Goal: Task Accomplishment & Management: Manage account settings

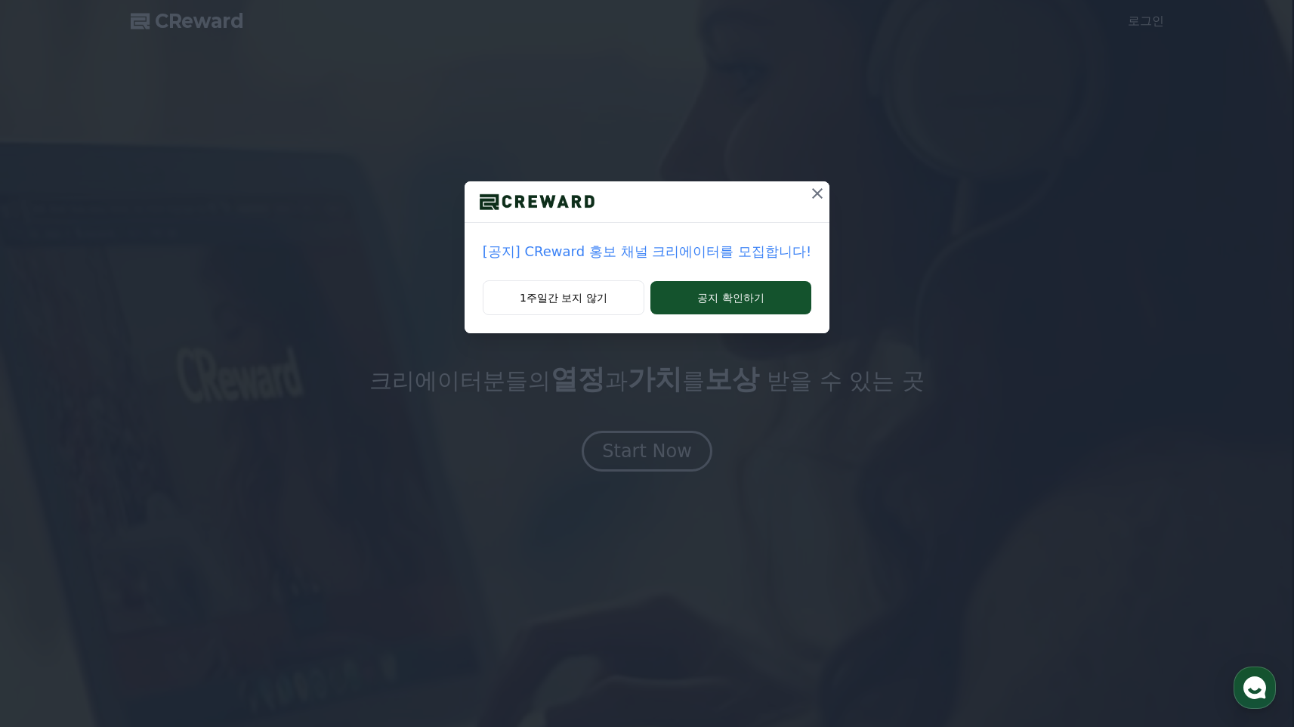
click at [826, 202] on icon at bounding box center [817, 193] width 18 height 18
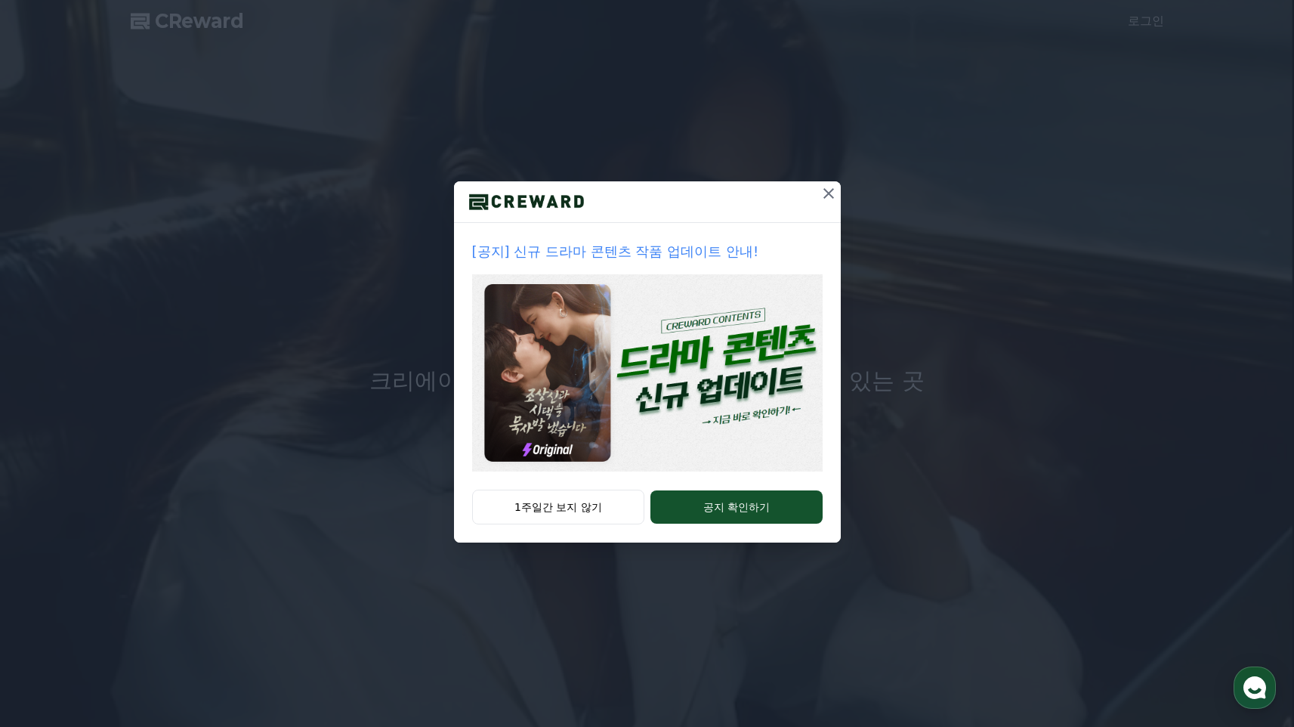
click at [838, 202] on icon at bounding box center [829, 193] width 18 height 18
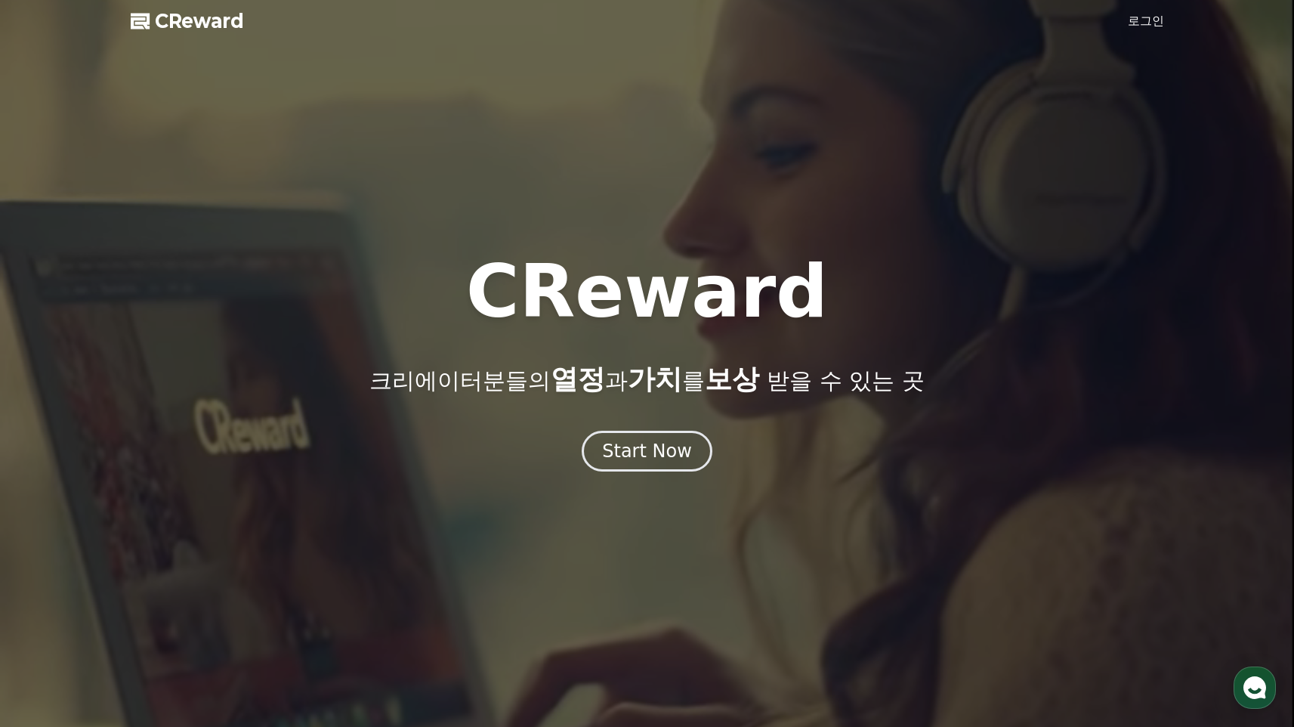
click at [1151, 28] on link "로그인" at bounding box center [1146, 21] width 36 height 18
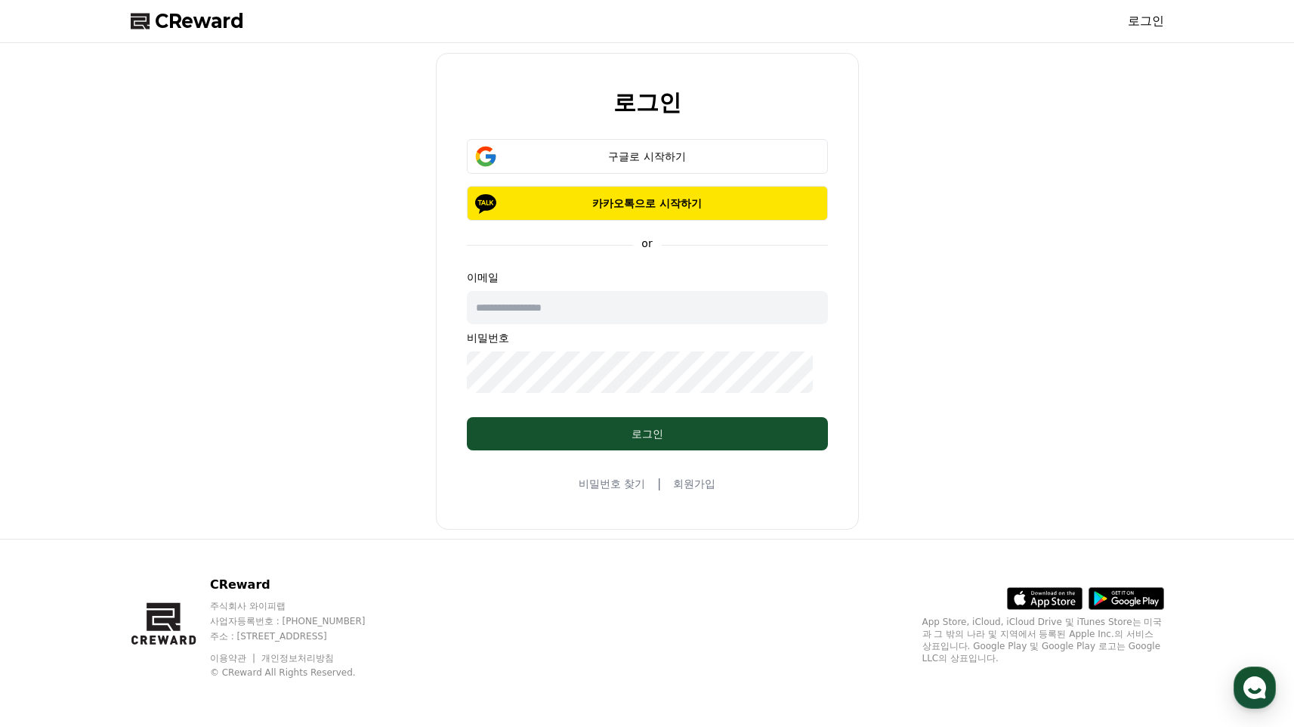
click at [733, 324] on input "text" at bounding box center [647, 307] width 361 height 33
click at [894, 342] on div "로그인 구글로 시작하기 카카오톡으로 시작하기 or 이메일 비밀번호 로그인 비밀번호 찾기 | 회원가입" at bounding box center [647, 290] width 1045 height 483
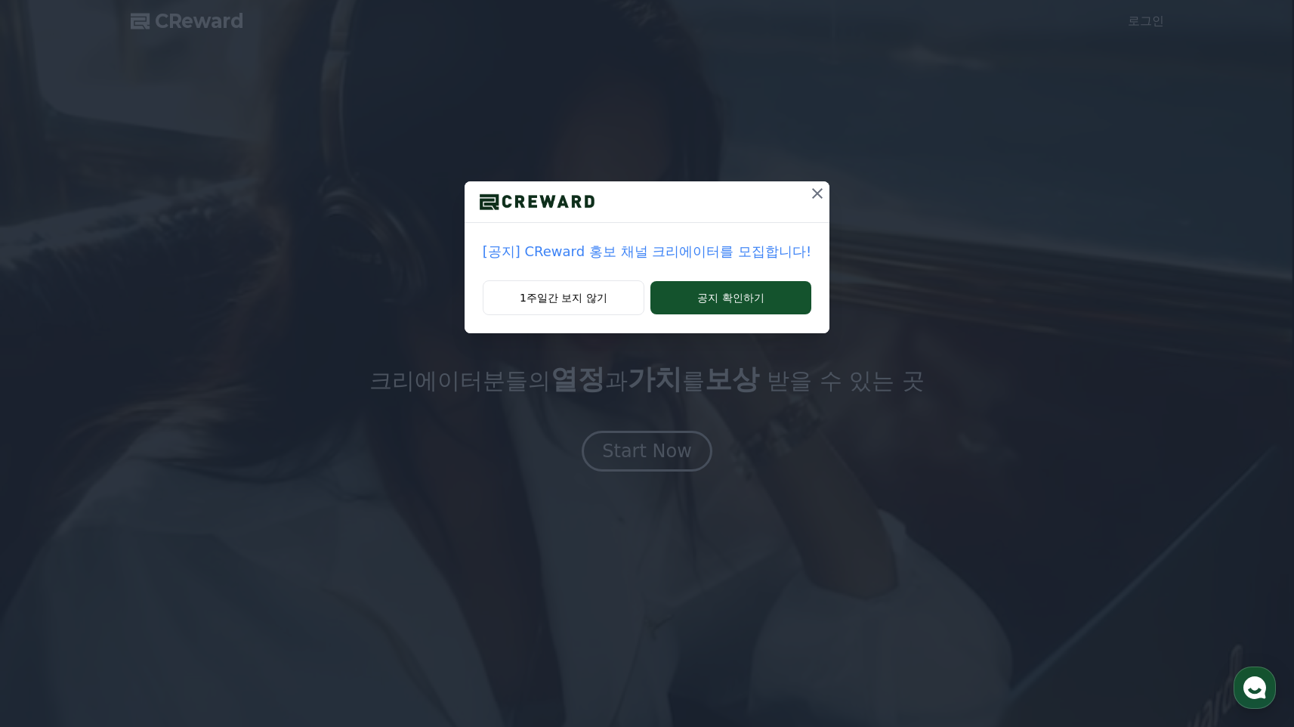
click at [826, 202] on icon at bounding box center [817, 193] width 18 height 18
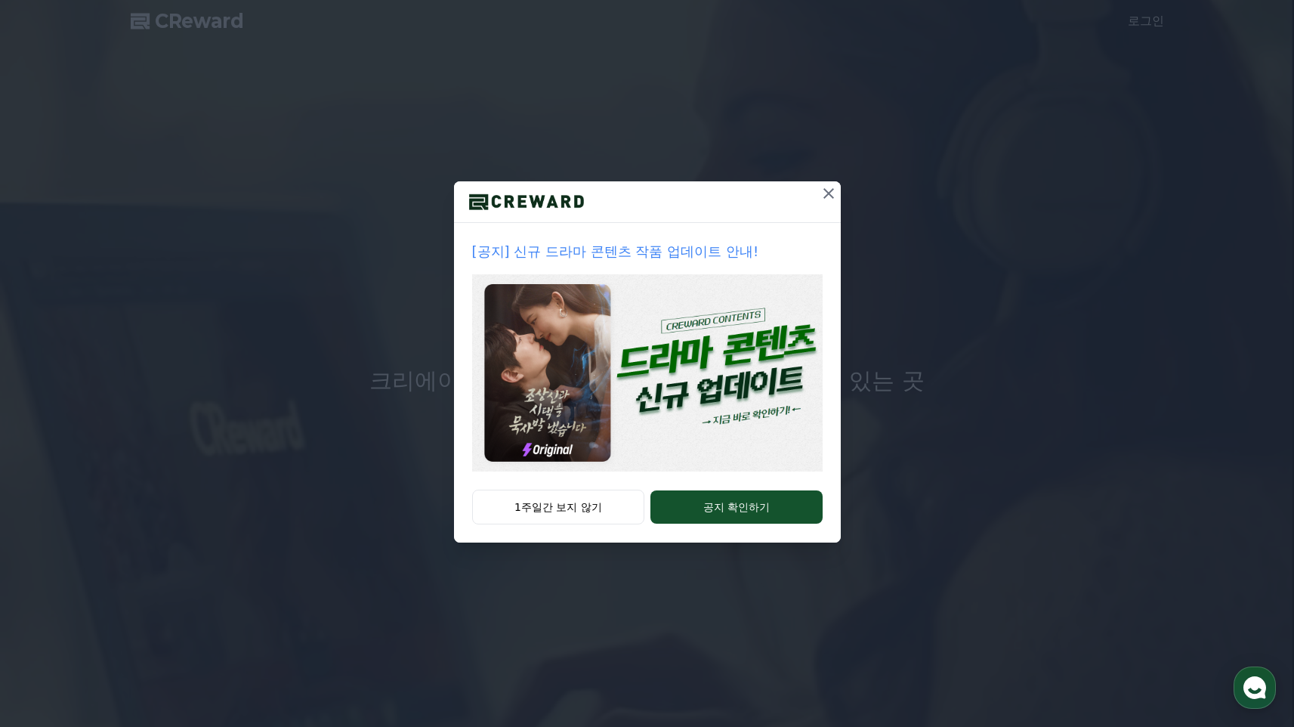
click at [838, 202] on icon at bounding box center [829, 193] width 18 height 18
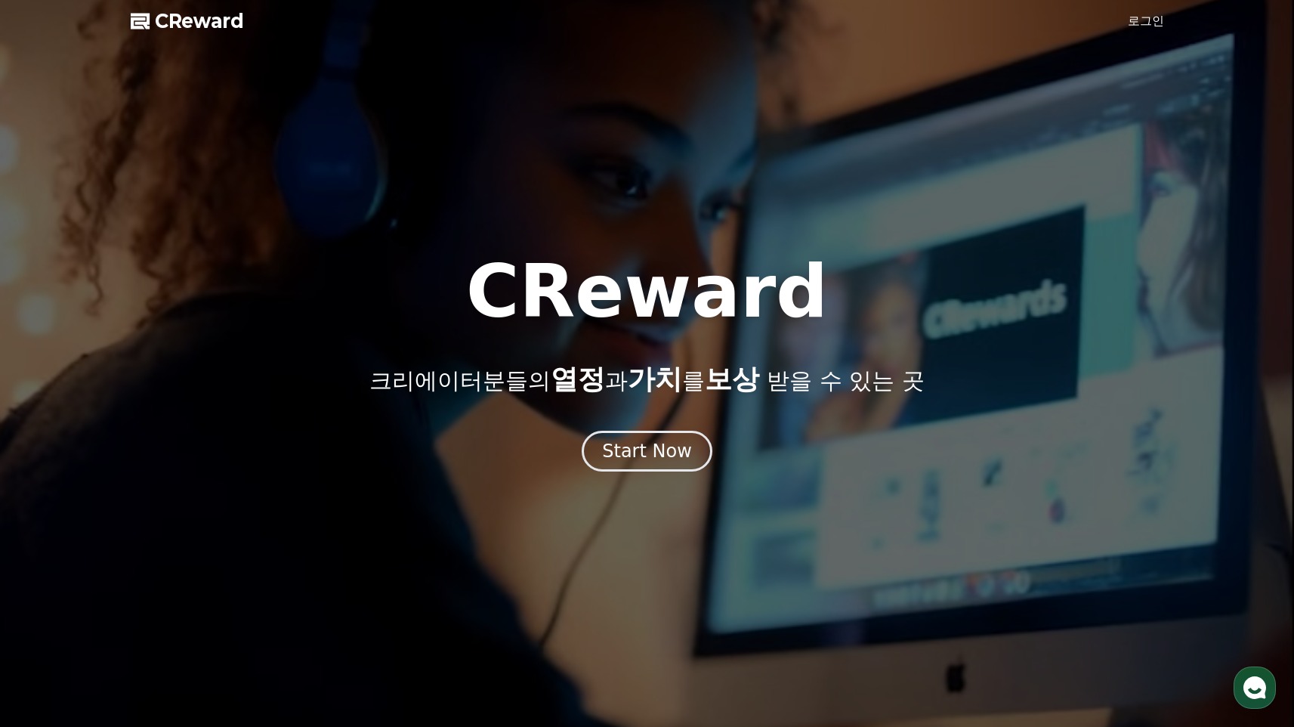
click at [1141, 29] on link "로그인" at bounding box center [1146, 21] width 36 height 18
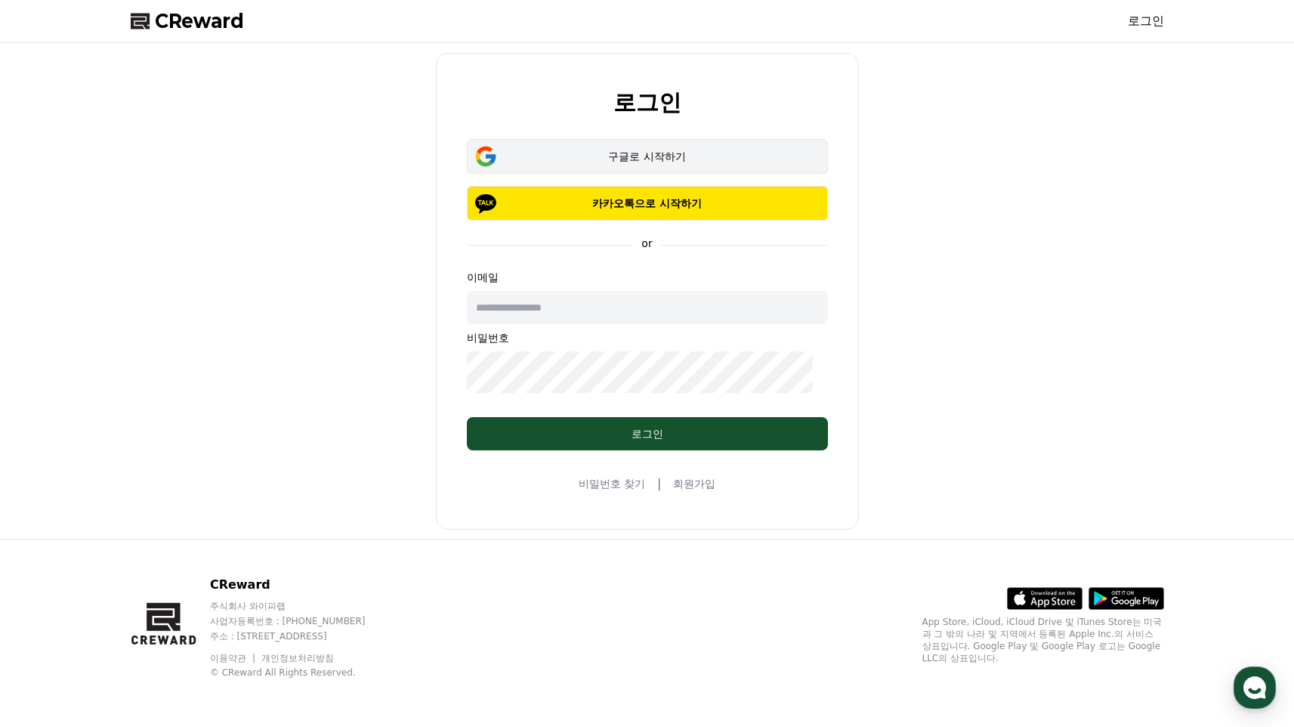
click at [682, 164] on div "구글로 시작하기" at bounding box center [647, 156] width 317 height 15
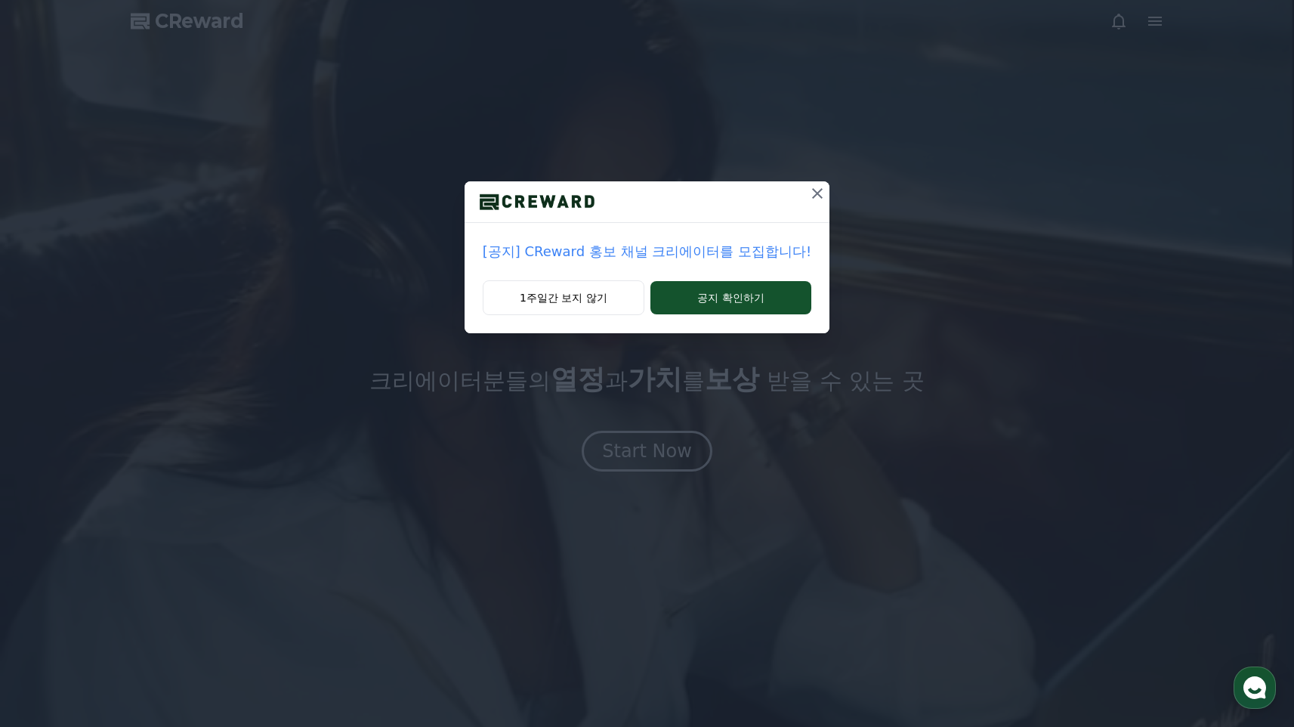
click at [826, 202] on icon at bounding box center [817, 193] width 18 height 18
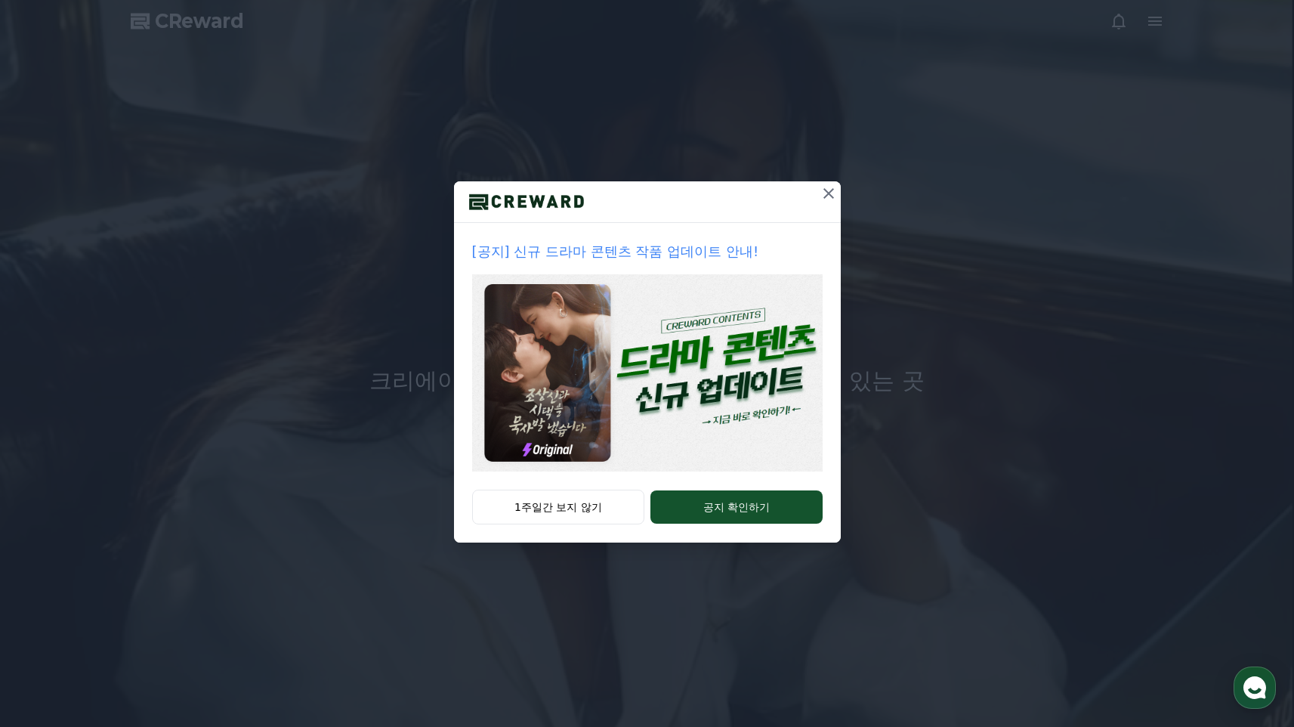
click at [841, 222] on div at bounding box center [829, 201] width 24 height 41
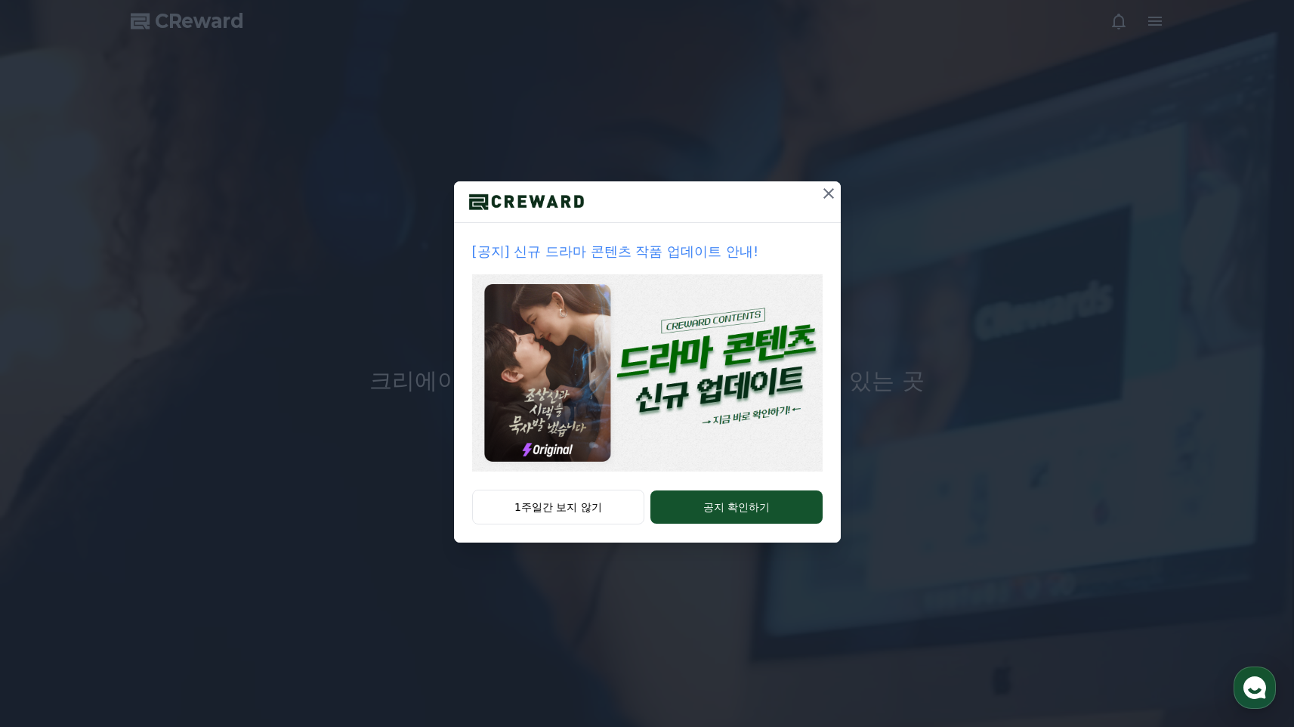
click at [834, 199] on icon at bounding box center [828, 193] width 11 height 11
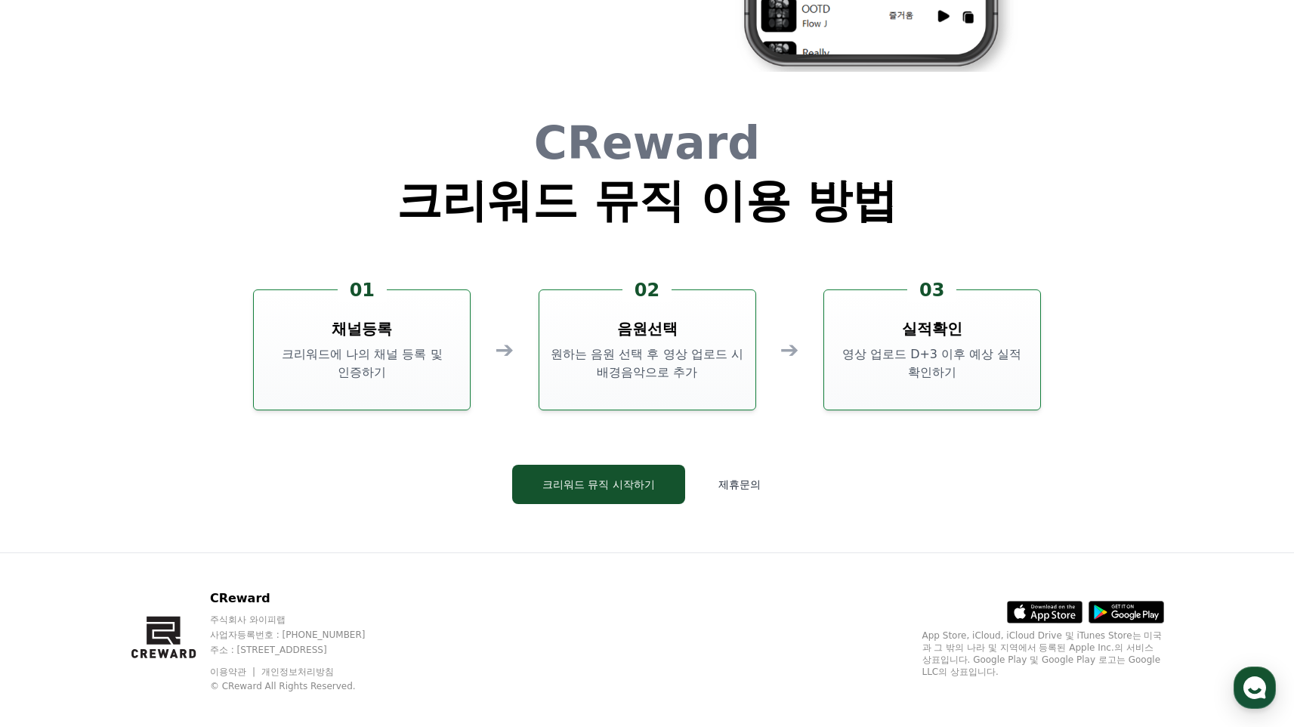
scroll to position [4227, 0]
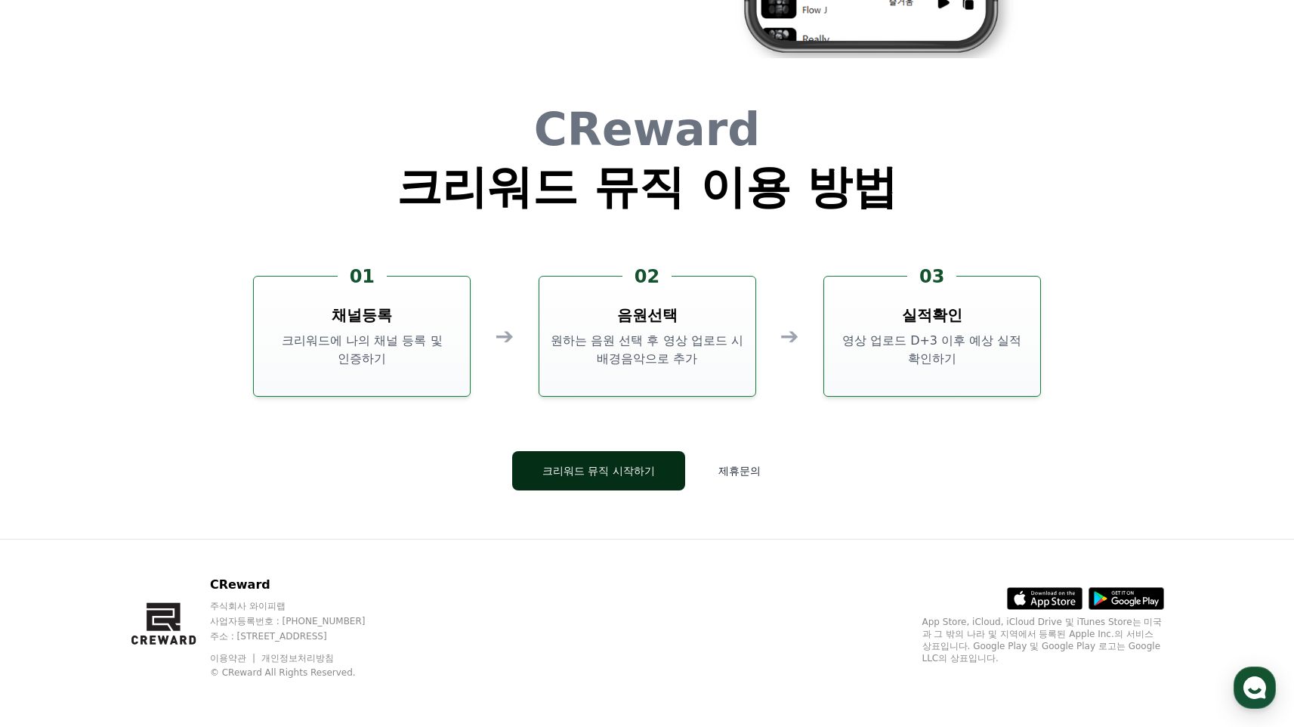
click at [625, 451] on button "크리워드 뮤직 시작하기" at bounding box center [598, 470] width 173 height 39
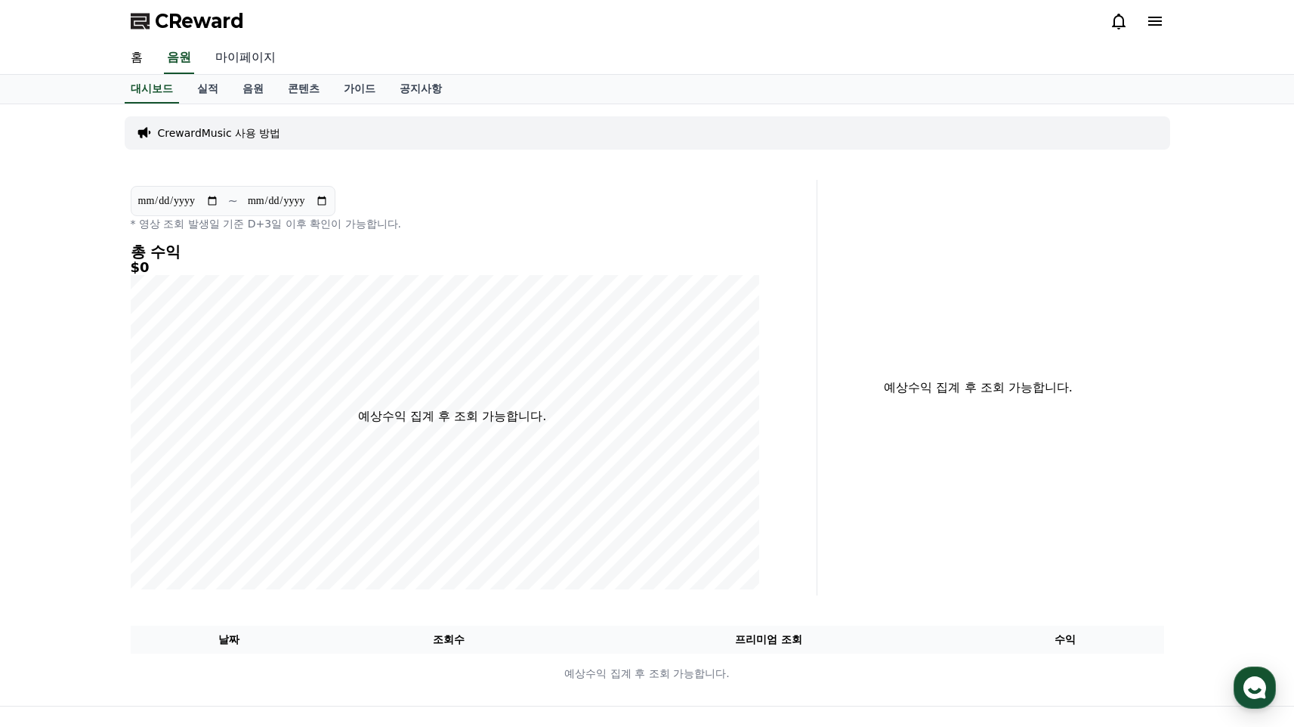
click at [273, 74] on link "마이페이지" at bounding box center [245, 58] width 85 height 32
select select "**********"
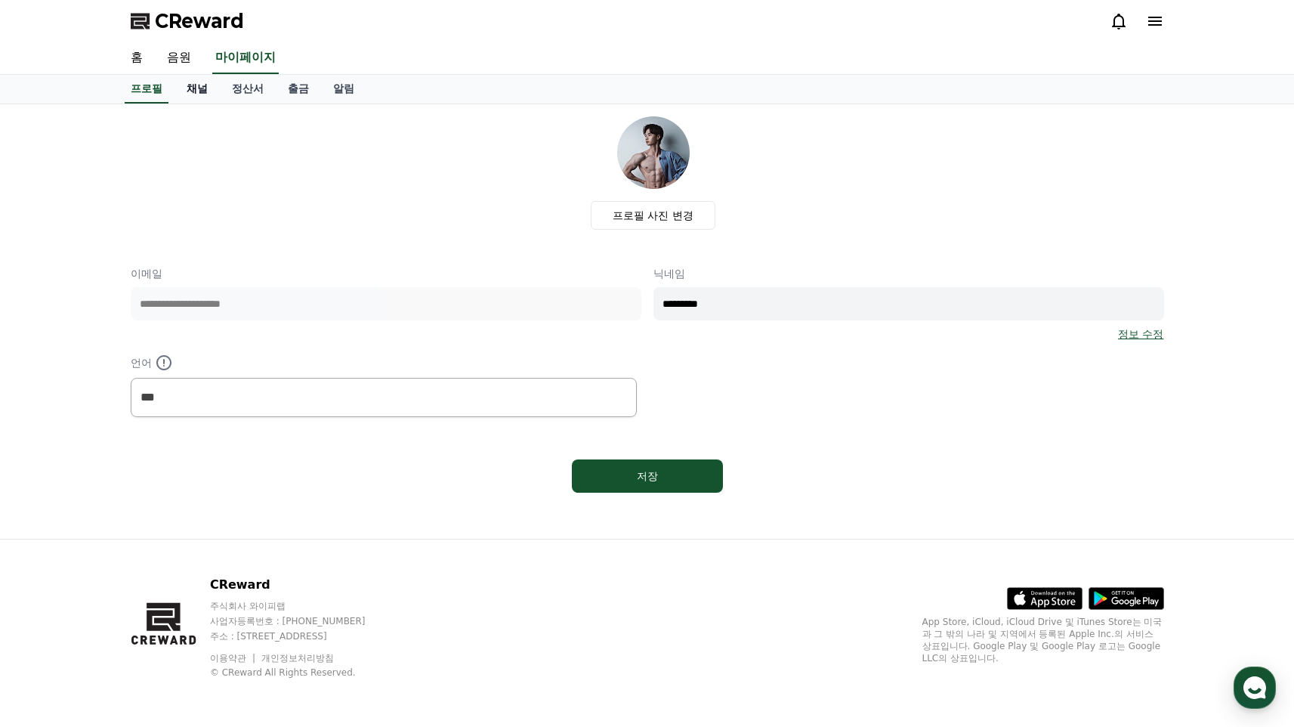
click at [217, 103] on link "채널" at bounding box center [196, 89] width 45 height 29
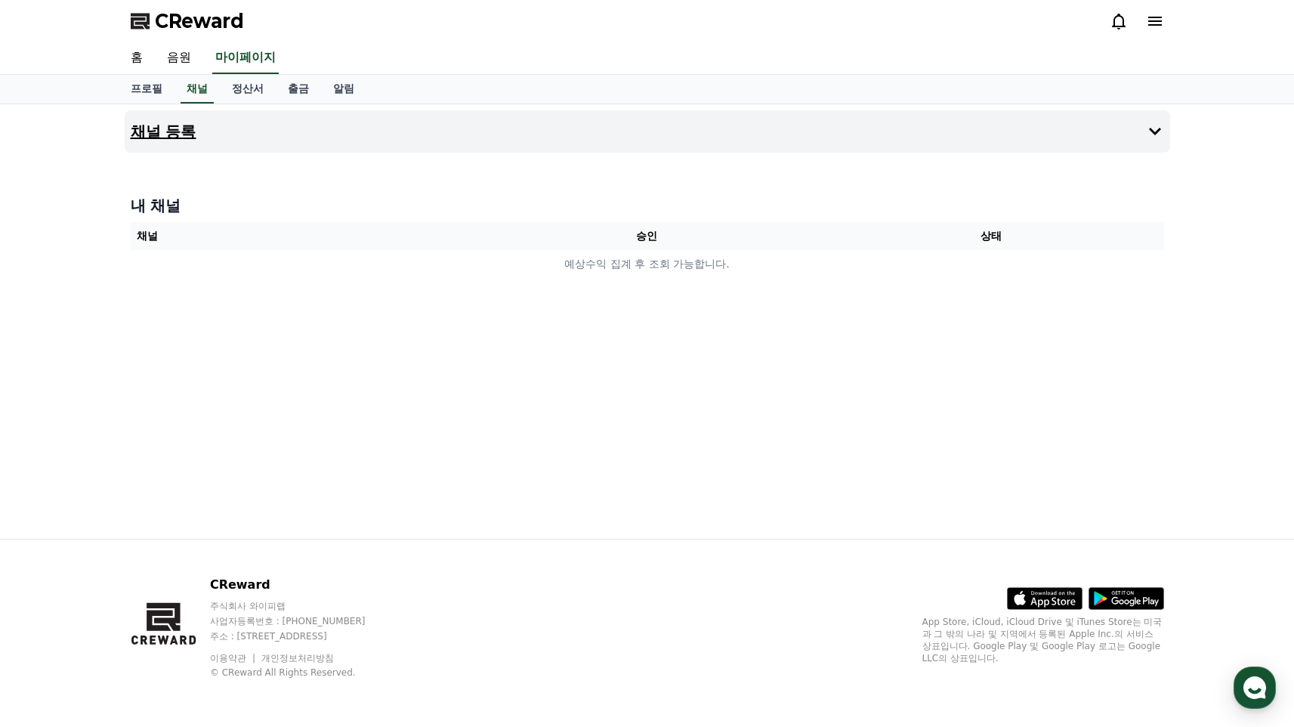
click at [738, 153] on button "채널 등록" at bounding box center [647, 131] width 1045 height 42
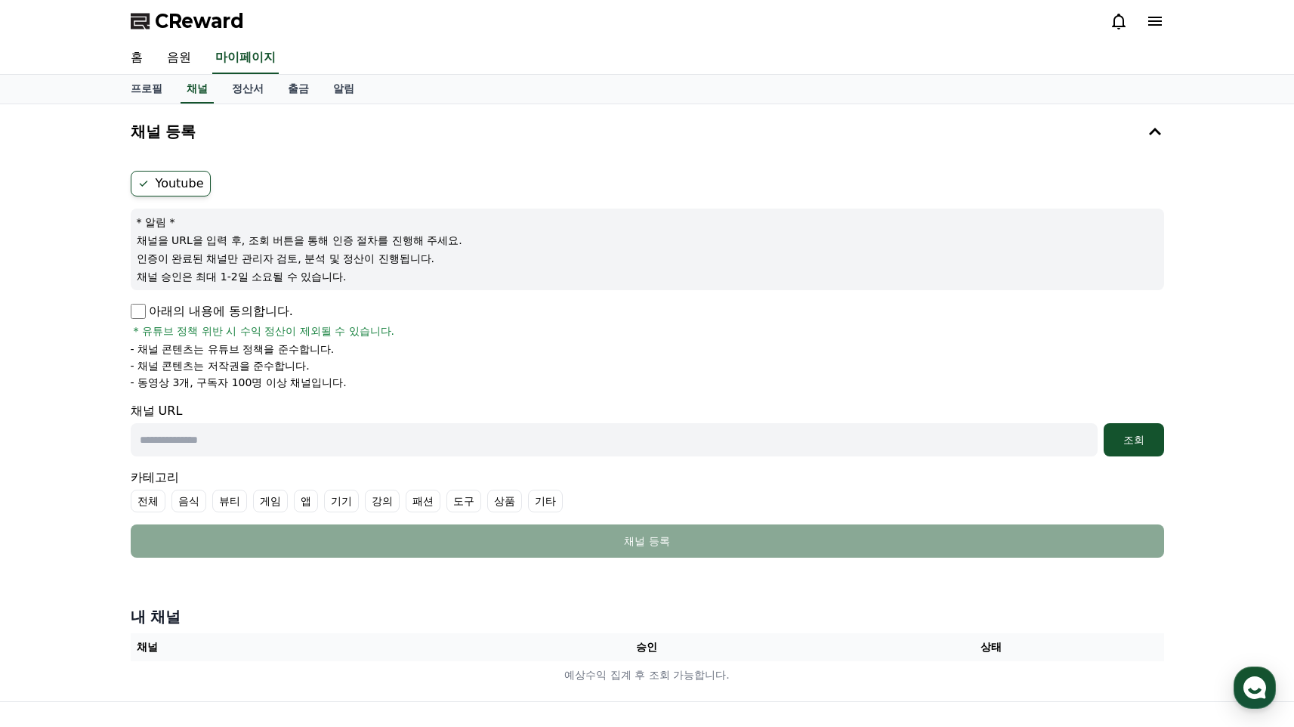
click at [211, 196] on label "Youtube" at bounding box center [171, 184] width 80 height 26
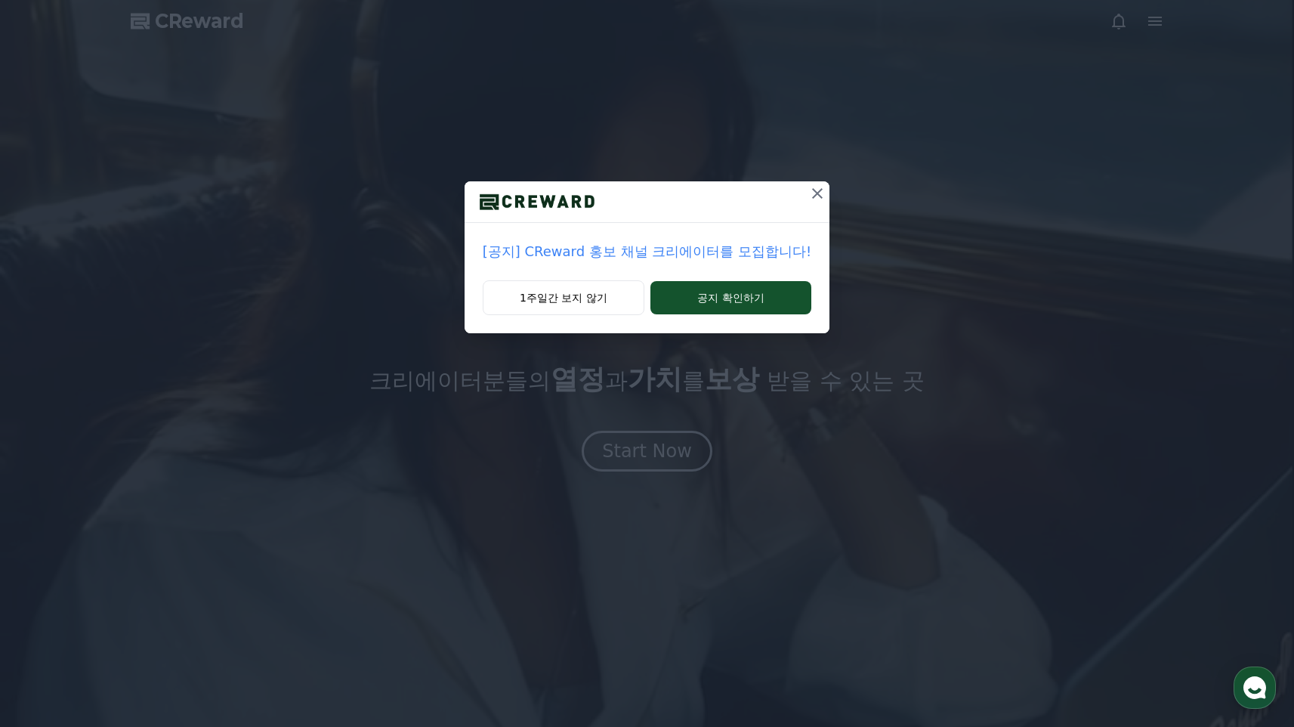
click at [826, 202] on icon at bounding box center [817, 193] width 18 height 18
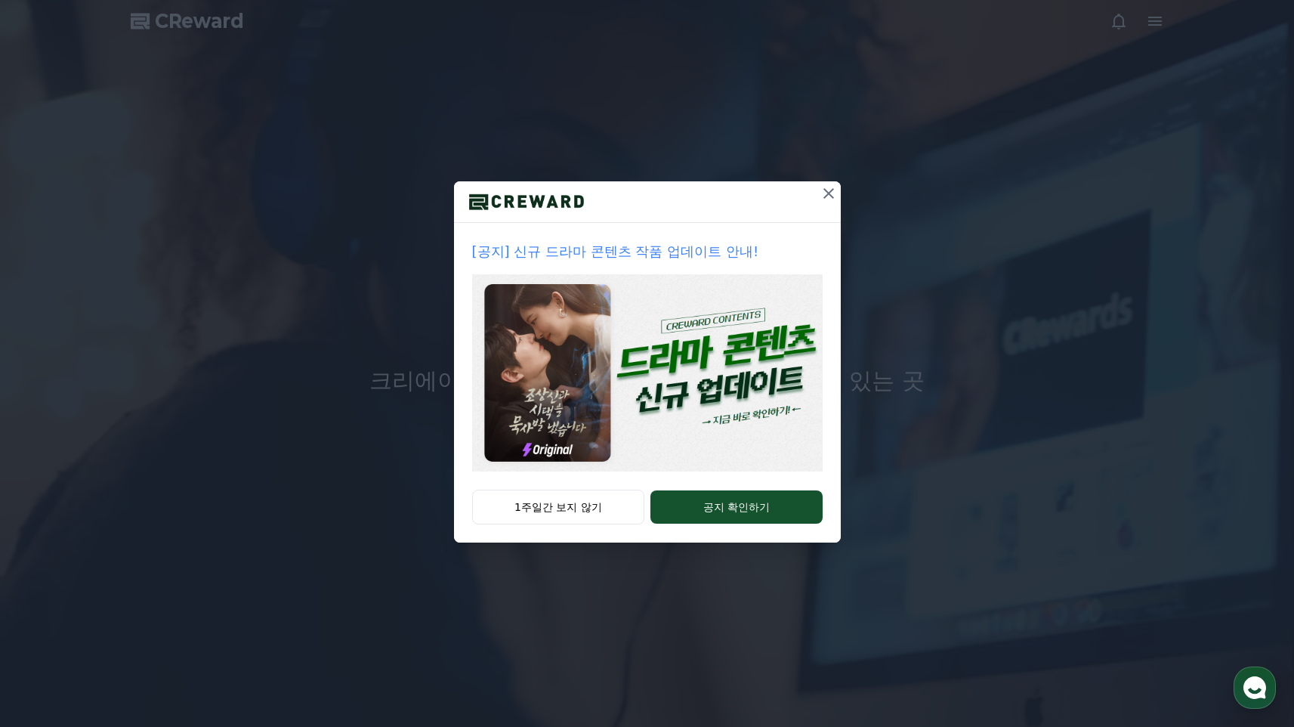
click at [838, 202] on icon at bounding box center [829, 193] width 18 height 18
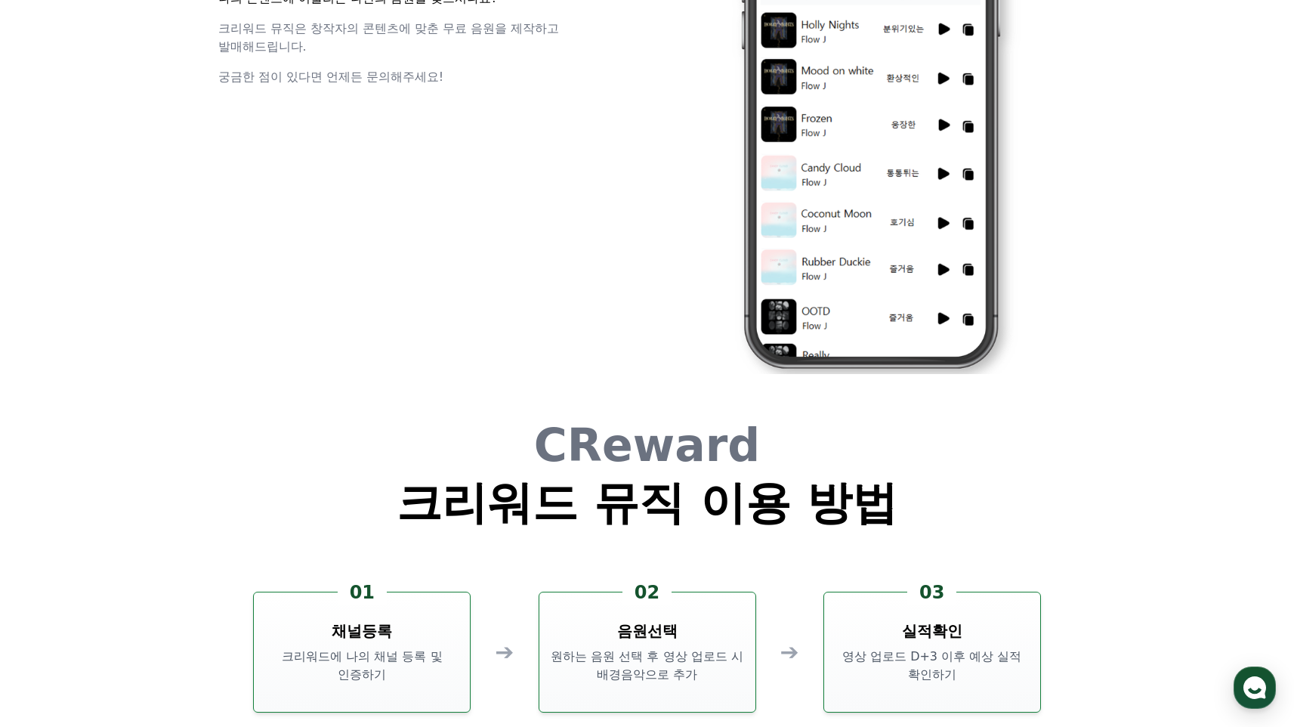
scroll to position [4227, 0]
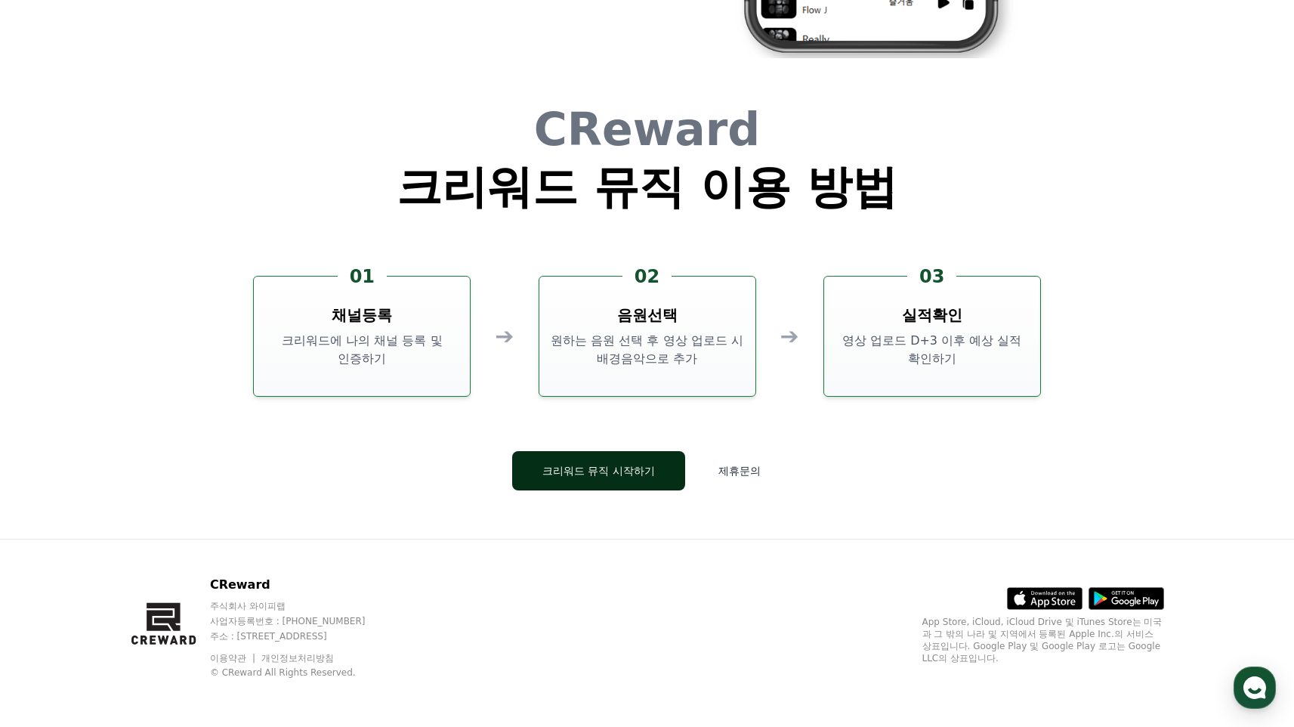
click at [653, 451] on button "크리워드 뮤직 시작하기" at bounding box center [598, 470] width 173 height 39
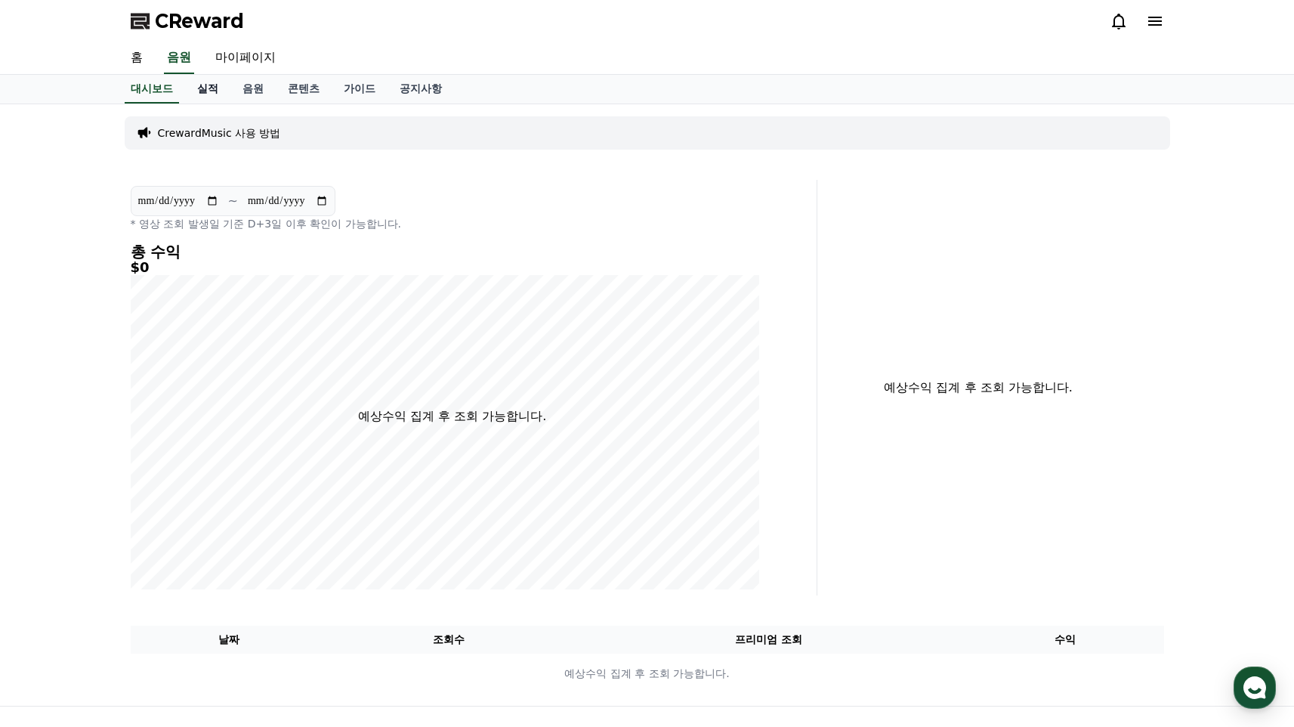
click at [227, 103] on link "실적" at bounding box center [207, 89] width 45 height 29
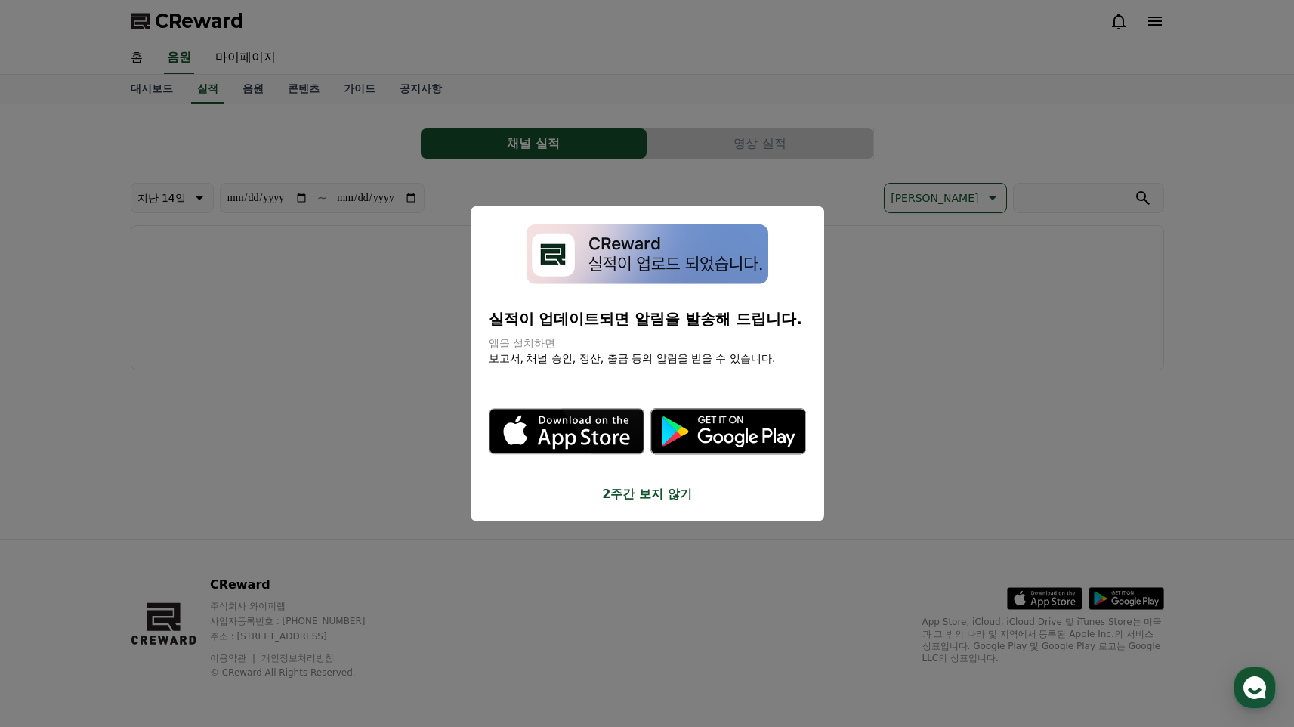
click at [659, 502] on button "2주간 보지 않기" at bounding box center [647, 493] width 317 height 18
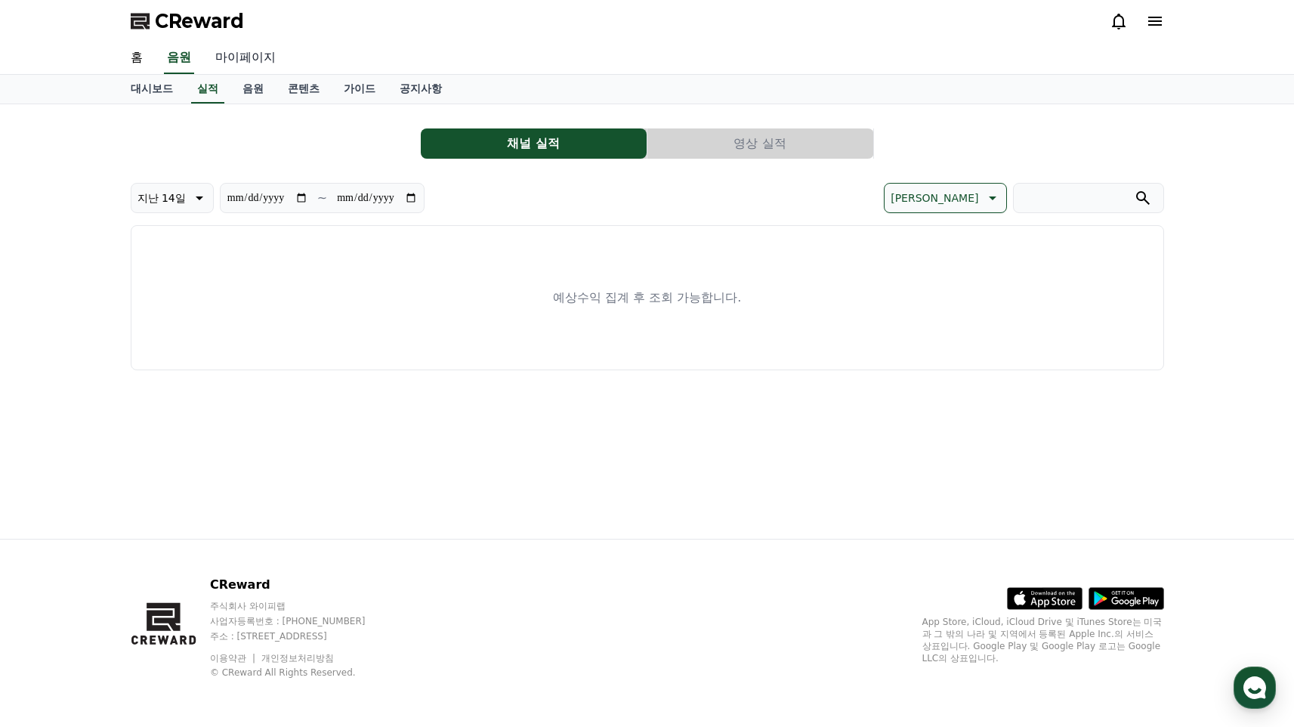
click at [287, 58] on link "마이페이지" at bounding box center [245, 58] width 85 height 32
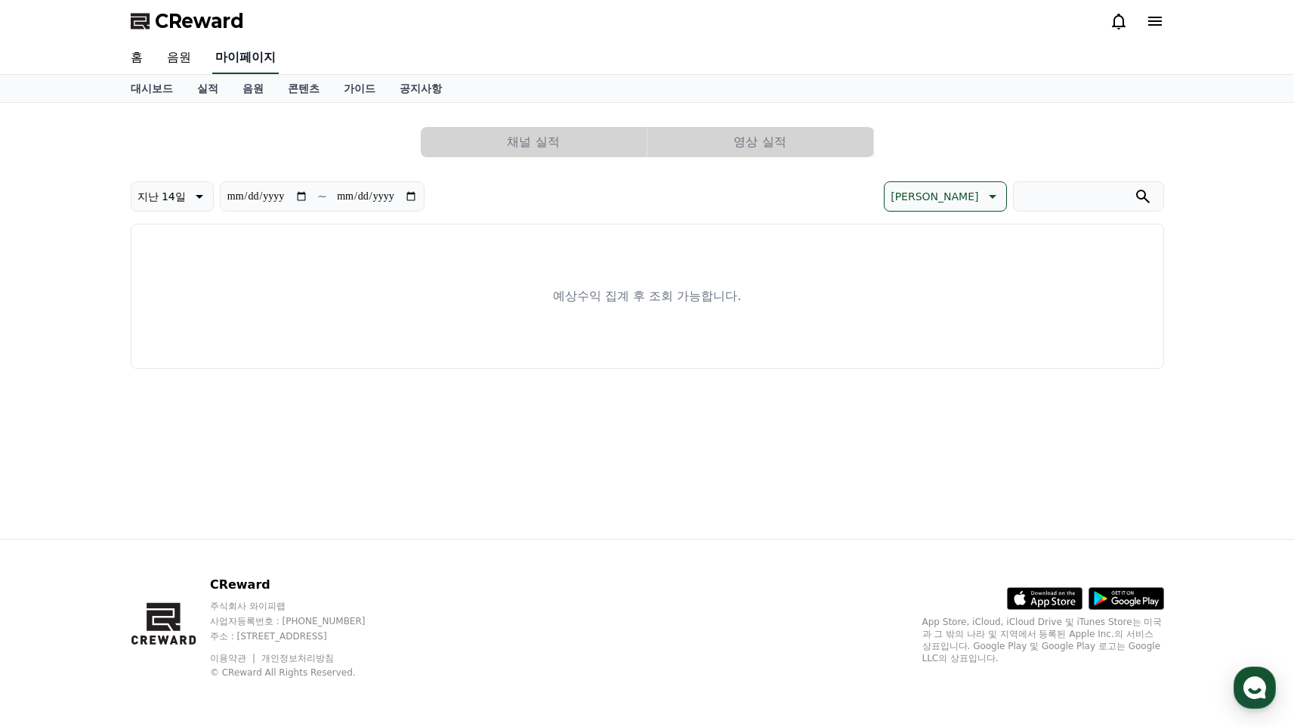
select select "**********"
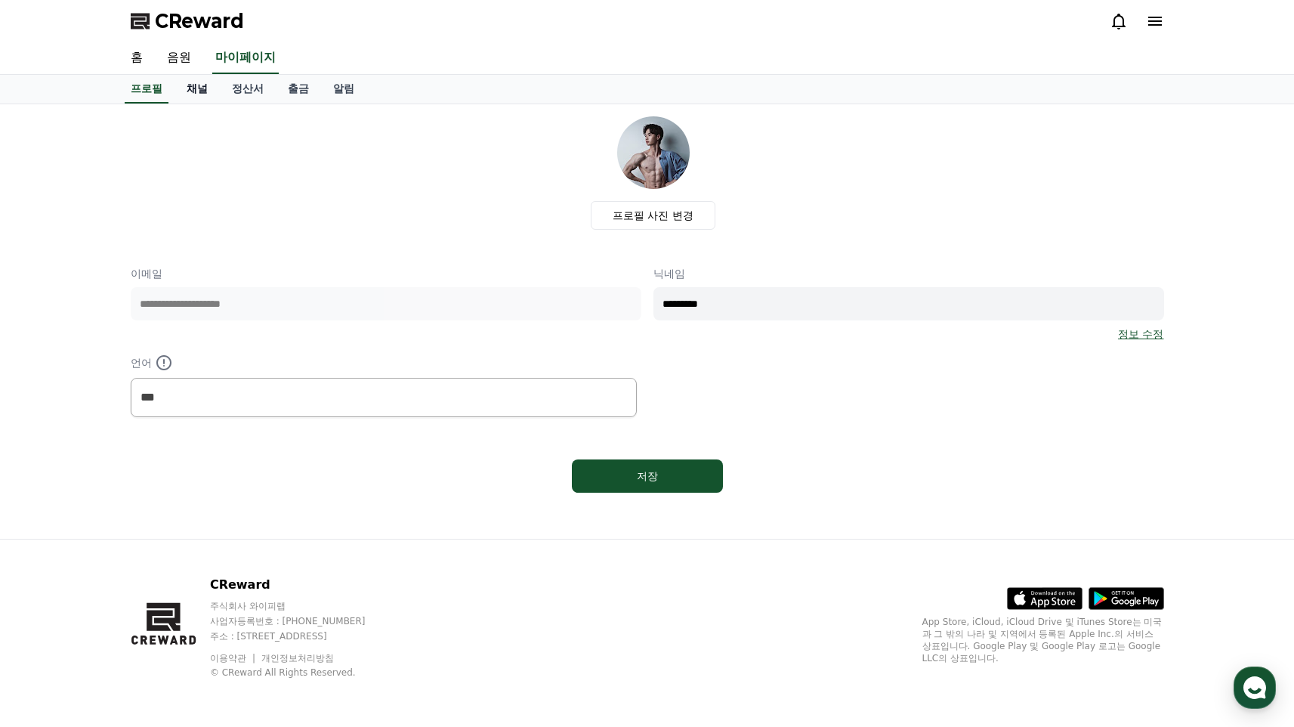
click at [196, 103] on link "채널" at bounding box center [196, 89] width 45 height 29
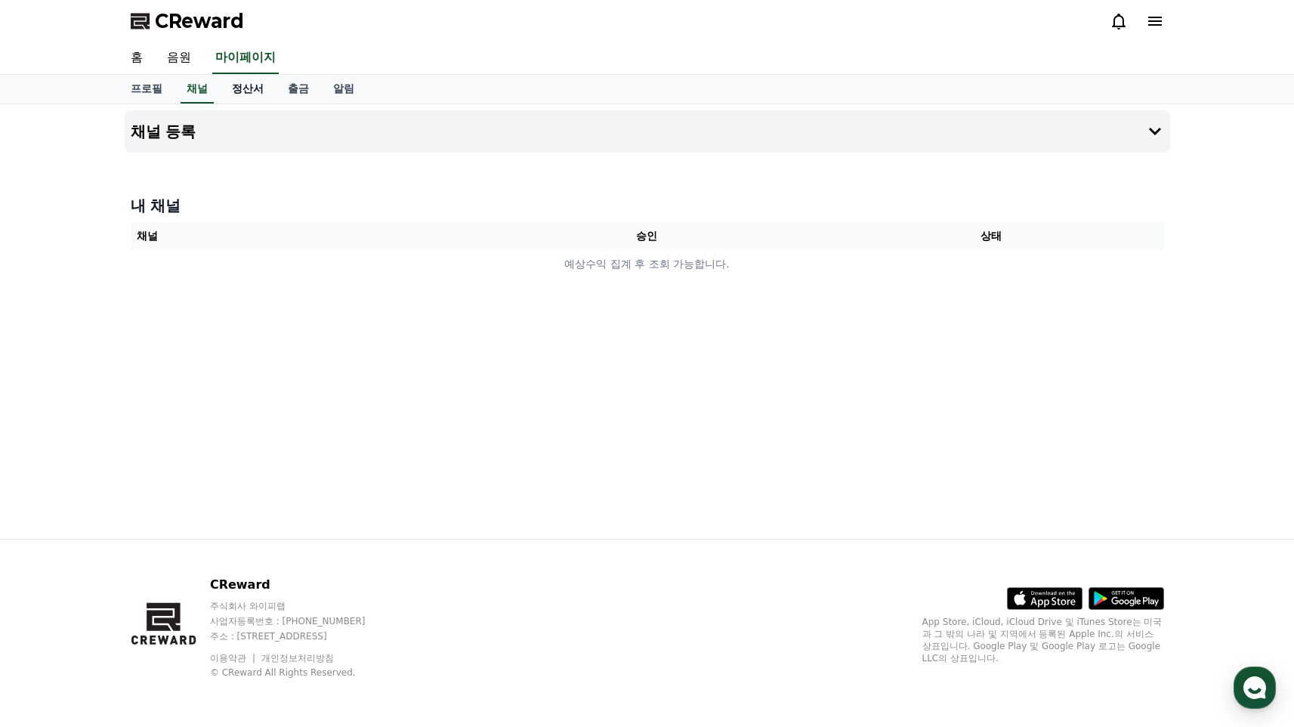
click at [272, 103] on link "정산서" at bounding box center [248, 89] width 56 height 29
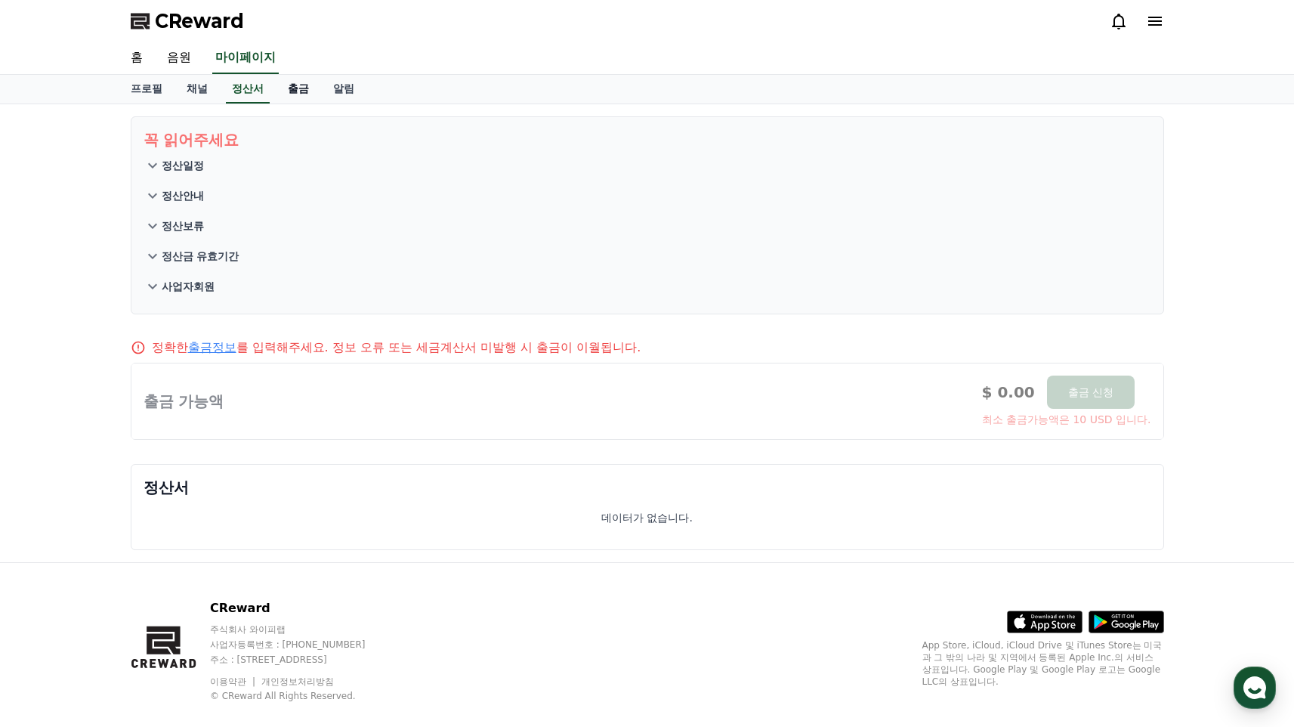
click at [318, 103] on link "출금" at bounding box center [298, 89] width 45 height 29
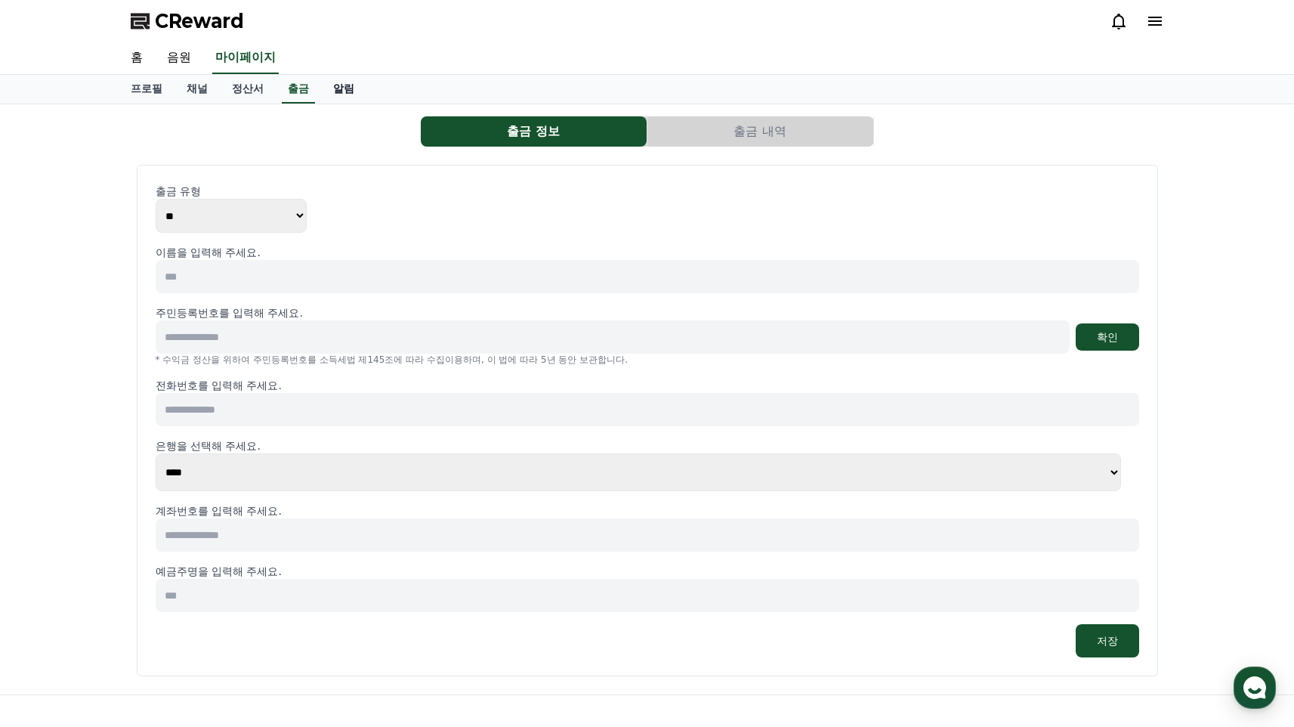
click at [366, 103] on link "알림" at bounding box center [343, 89] width 45 height 29
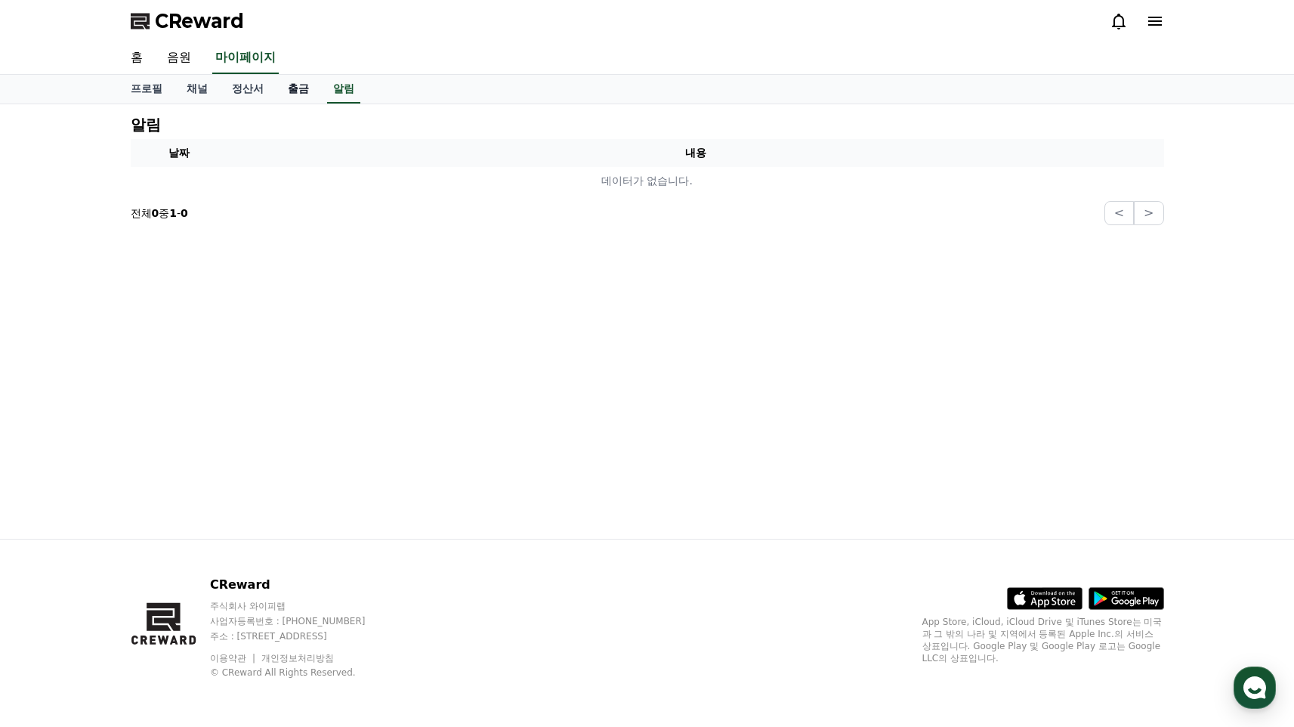
click at [308, 103] on link "출금" at bounding box center [298, 89] width 45 height 29
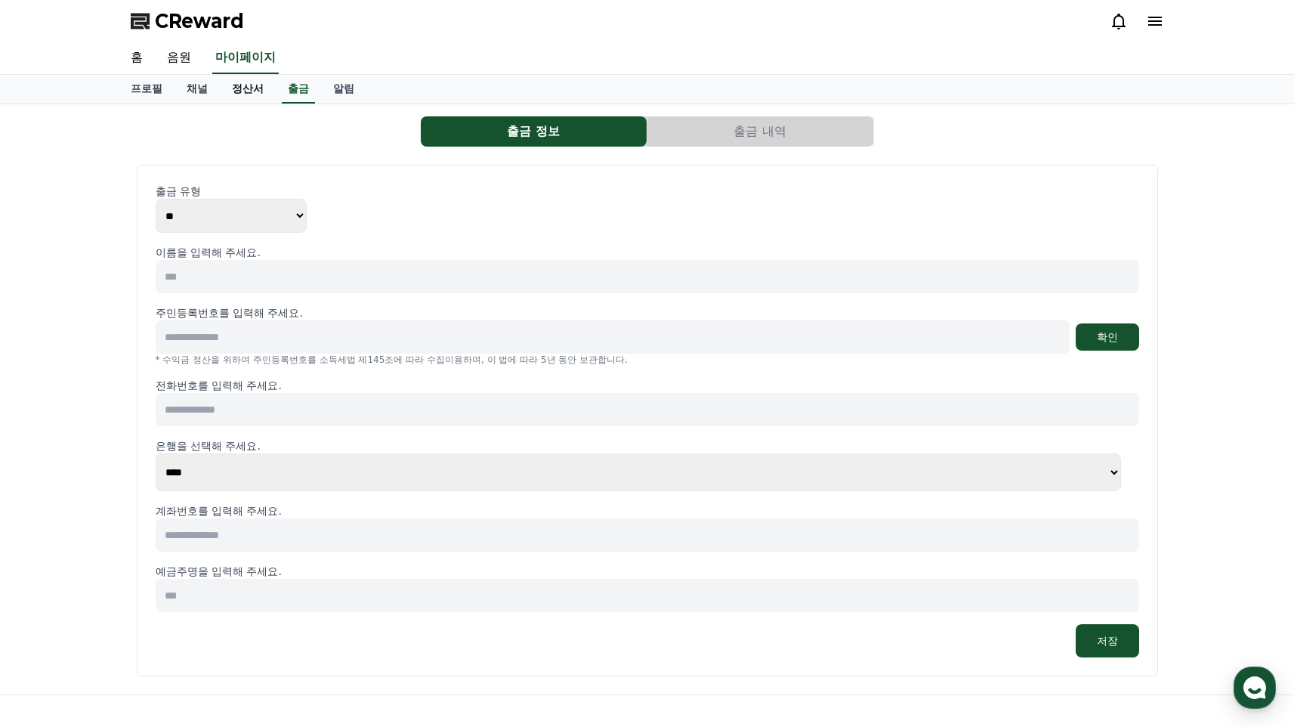
click at [268, 103] on link "정산서" at bounding box center [248, 89] width 56 height 29
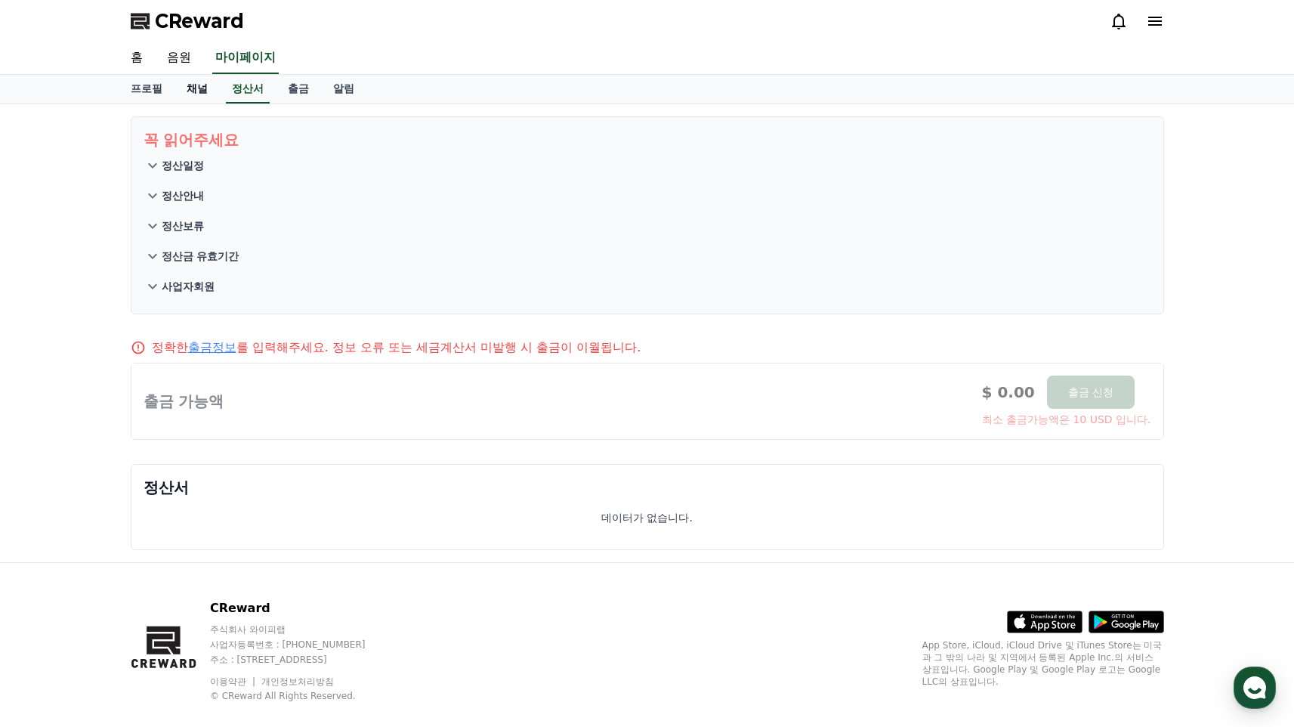
click at [215, 103] on link "채널" at bounding box center [196, 89] width 45 height 29
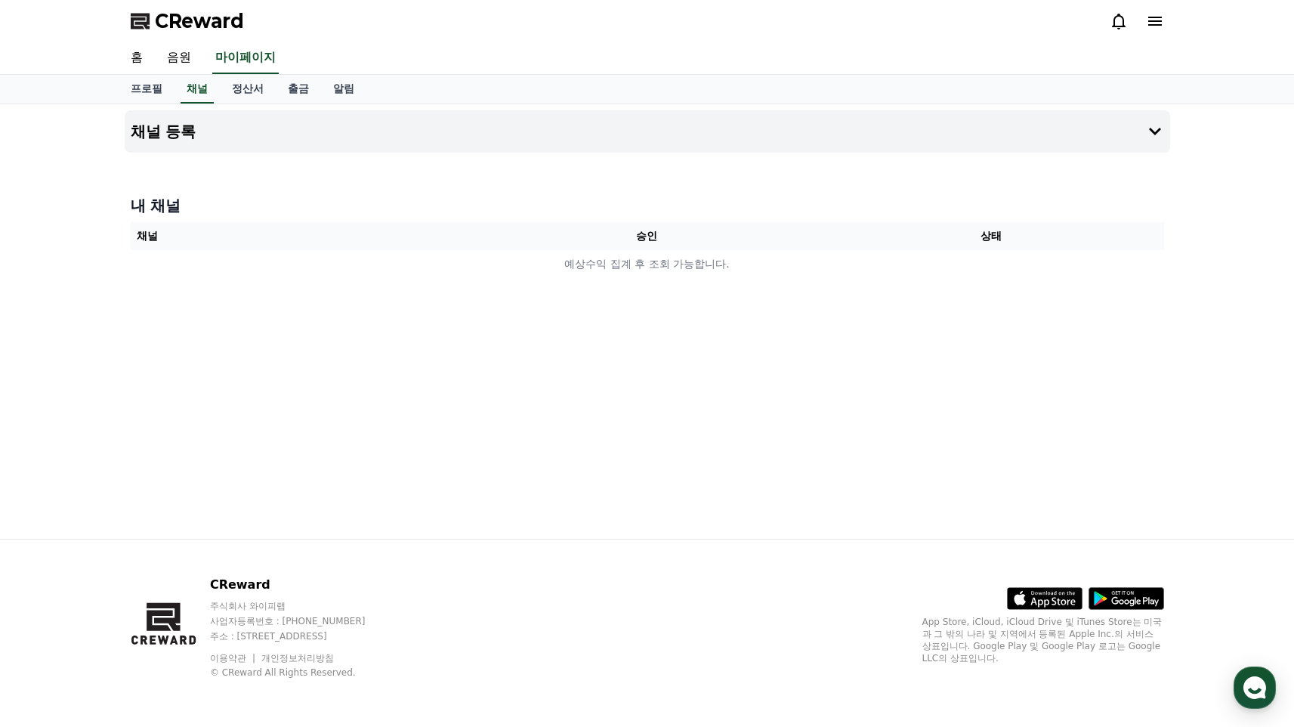
click at [949, 165] on div at bounding box center [647, 159] width 1045 height 12
click at [1156, 141] on icon at bounding box center [1155, 131] width 18 height 18
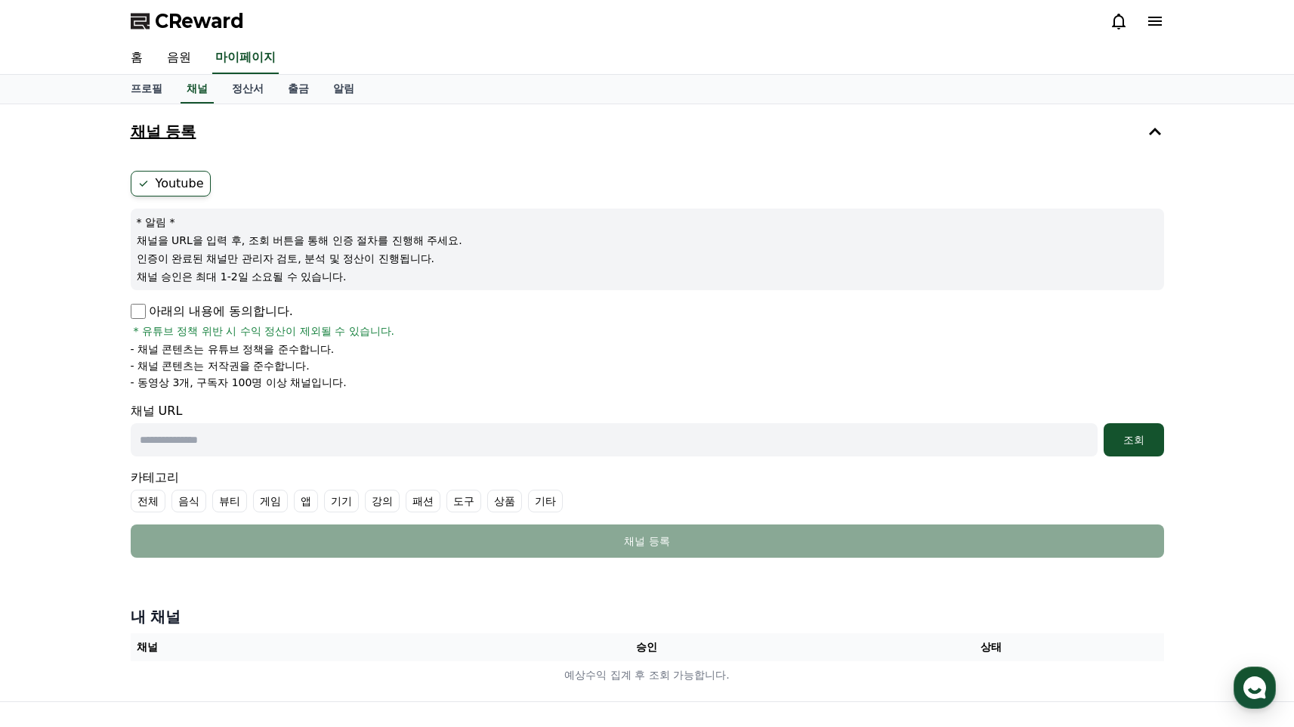
click at [179, 196] on label "Youtube" at bounding box center [171, 184] width 80 height 26
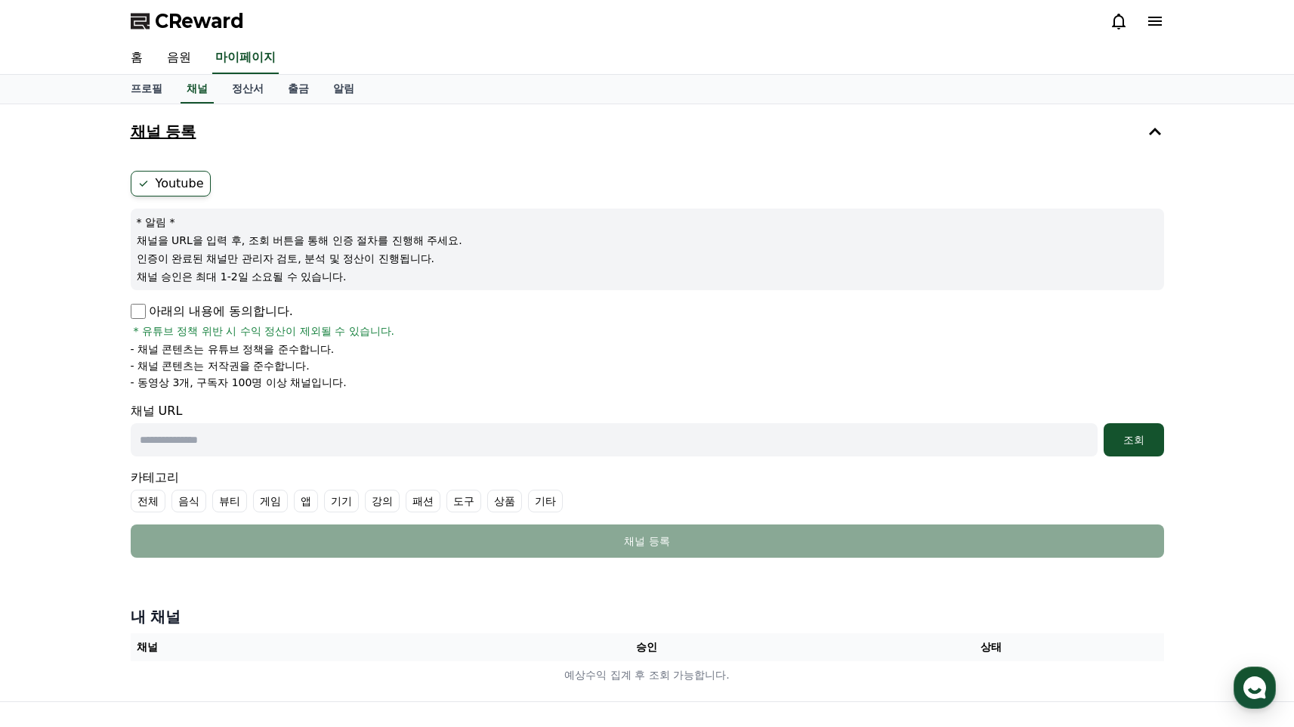
click at [335, 245] on form "Youtube * 알림 * 채널을 URL을 입력 후, 조회 버튼을 통해 인증 절차를 진행해 주세요. 인증이 완료된 채널만 관리자 검토, 분석 …" at bounding box center [647, 364] width 1033 height 387
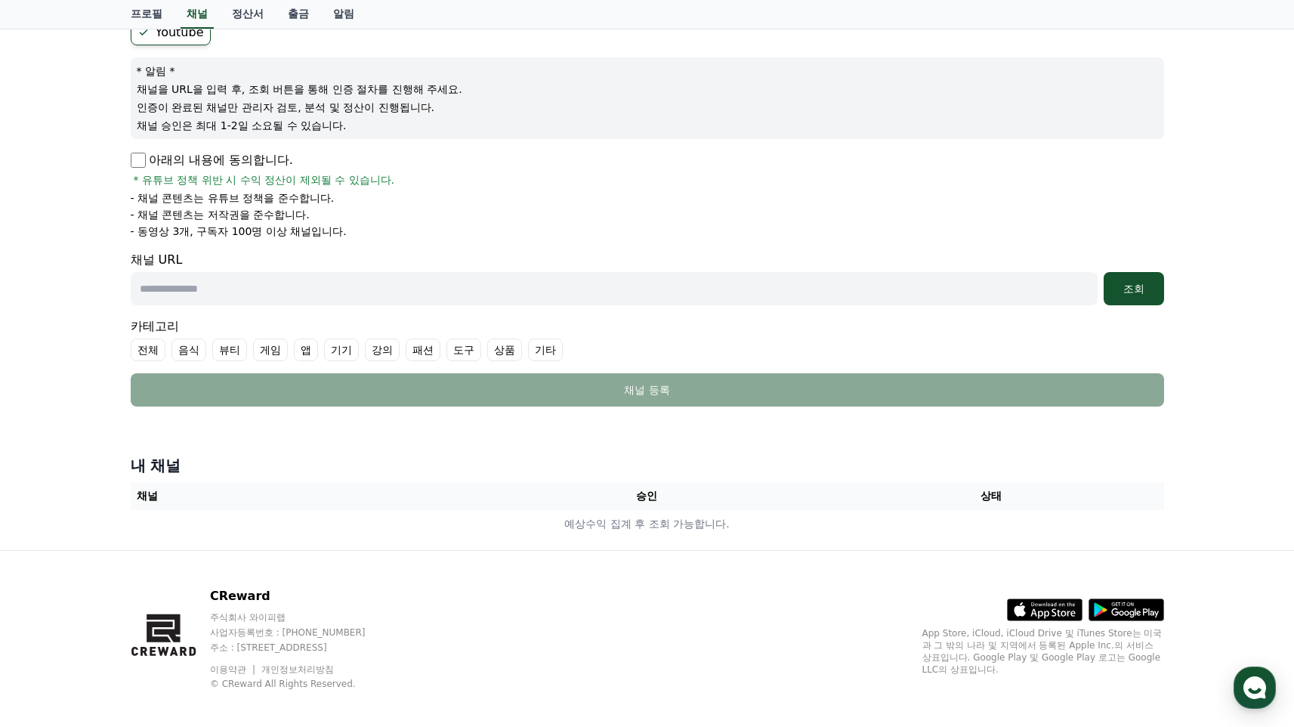
scroll to position [302, 0]
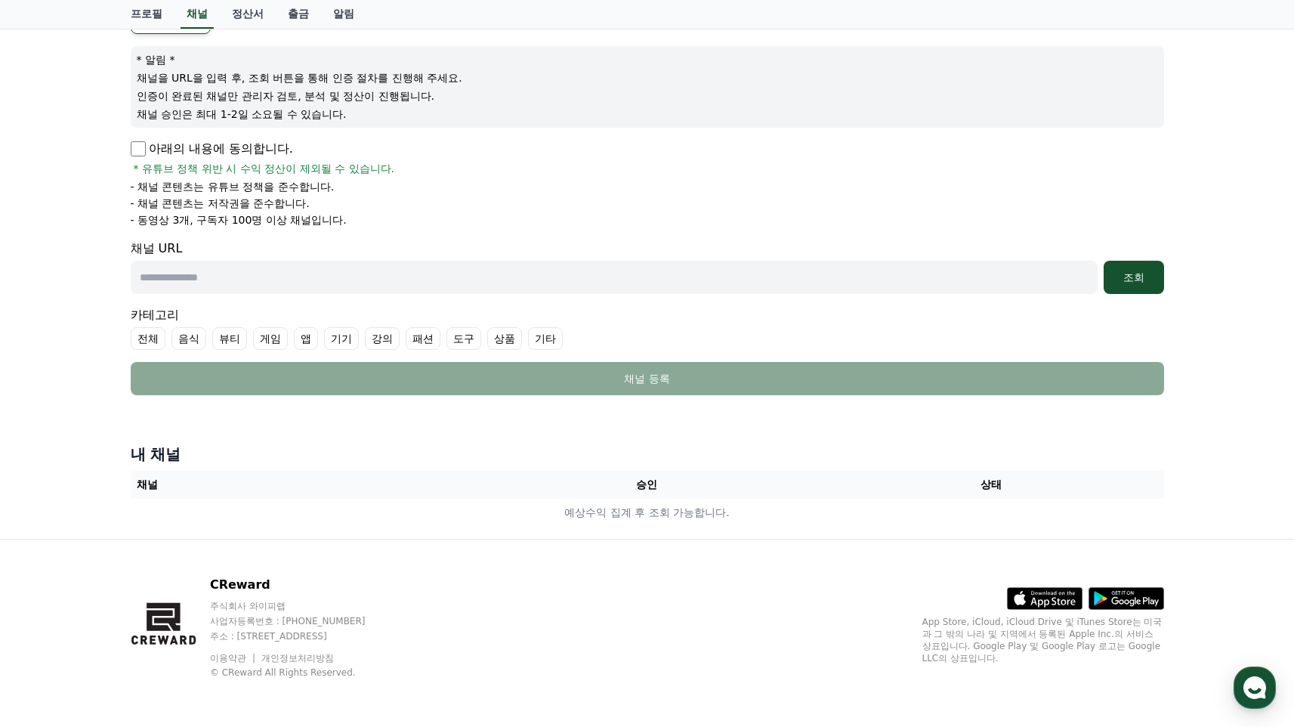
click at [338, 261] on input "text" at bounding box center [614, 277] width 967 height 33
